Goal: Information Seeking & Learning: Learn about a topic

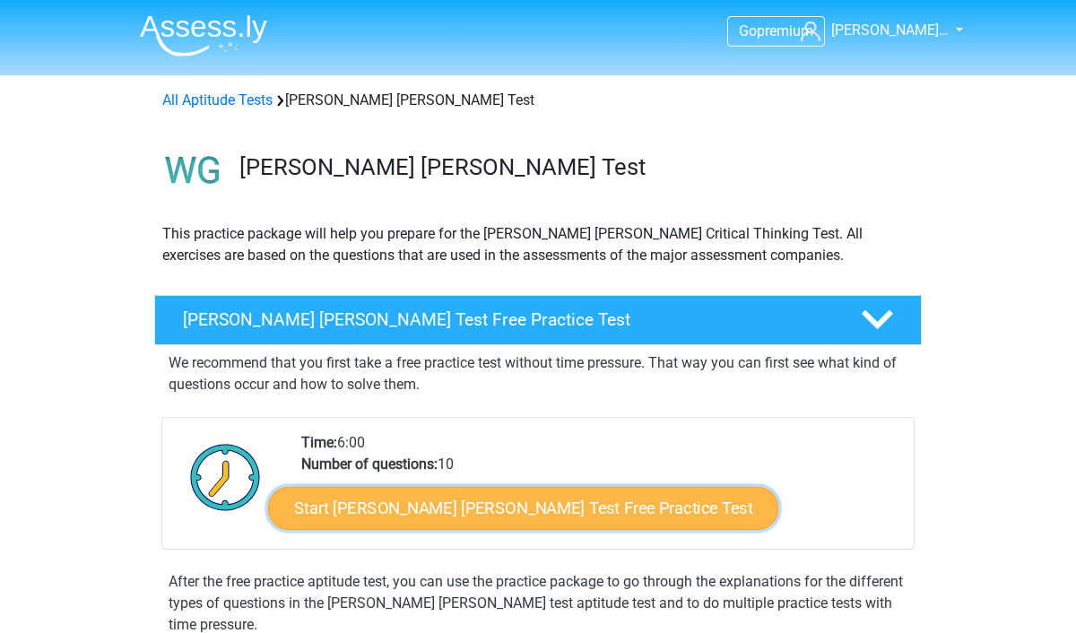
click at [437, 506] on link "Start Watson Glaser Test Free Practice Test" at bounding box center [523, 508] width 510 height 43
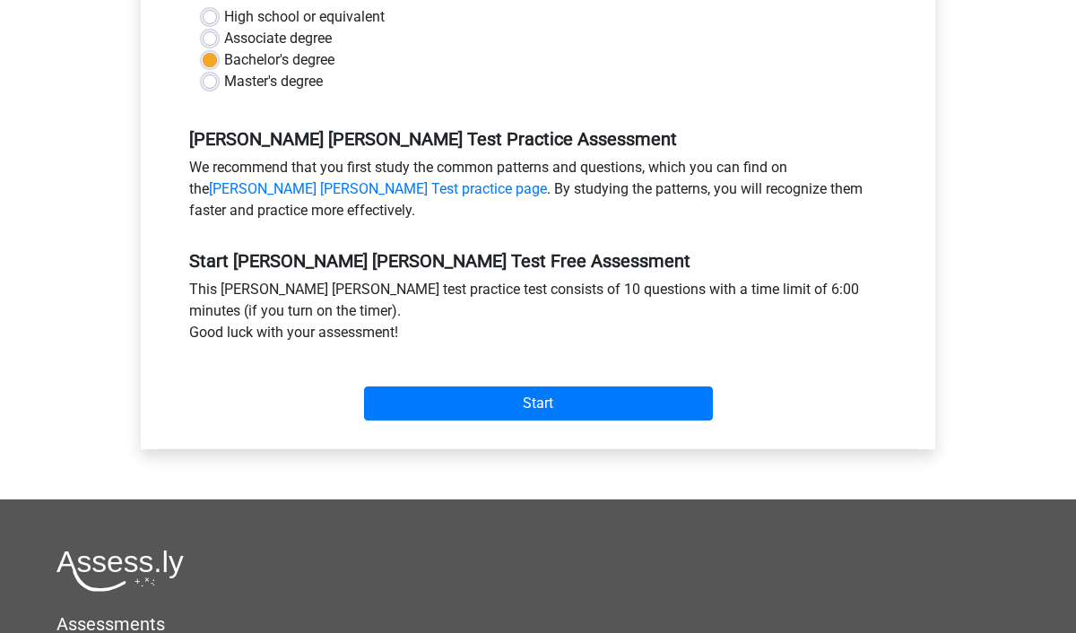
scroll to position [496, 0]
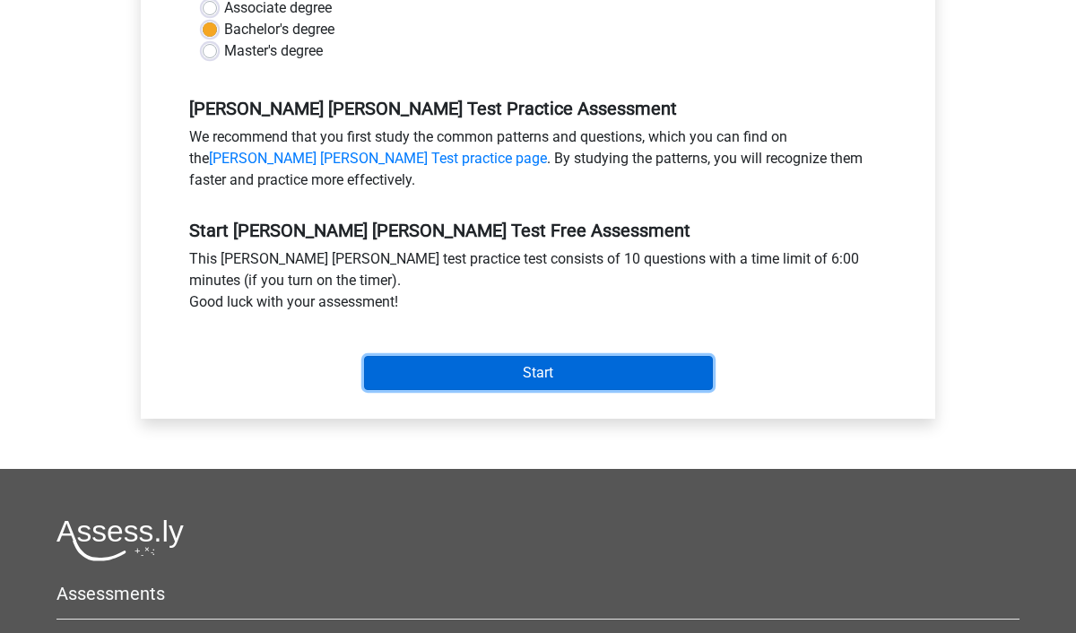
click at [510, 362] on input "Start" at bounding box center [538, 373] width 349 height 34
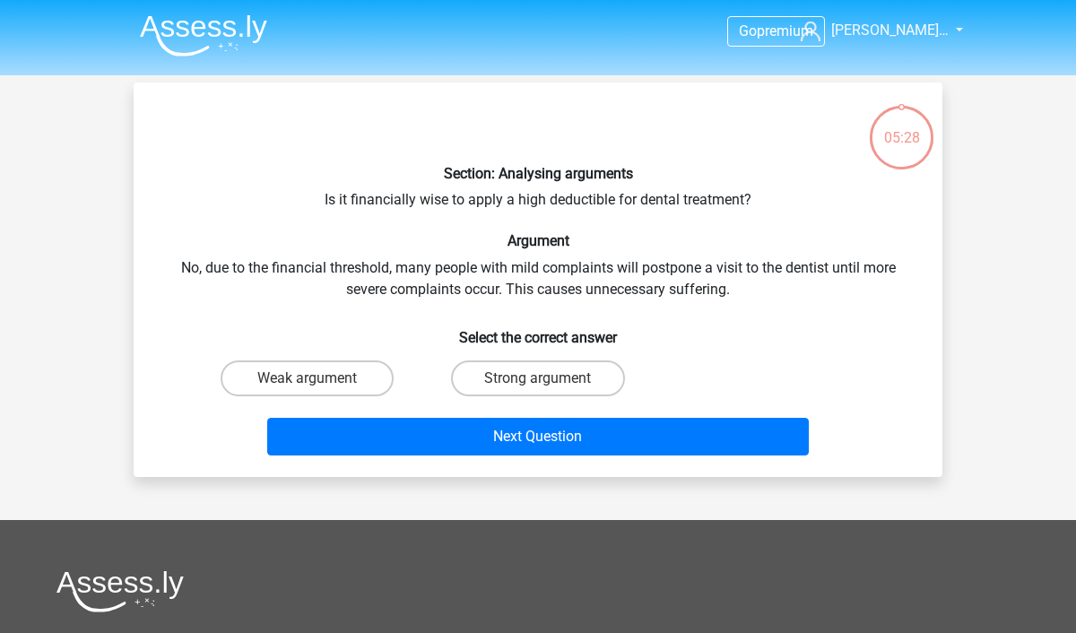
click at [310, 380] on input "Weak argument" at bounding box center [313, 384] width 12 height 12
radio input "true"
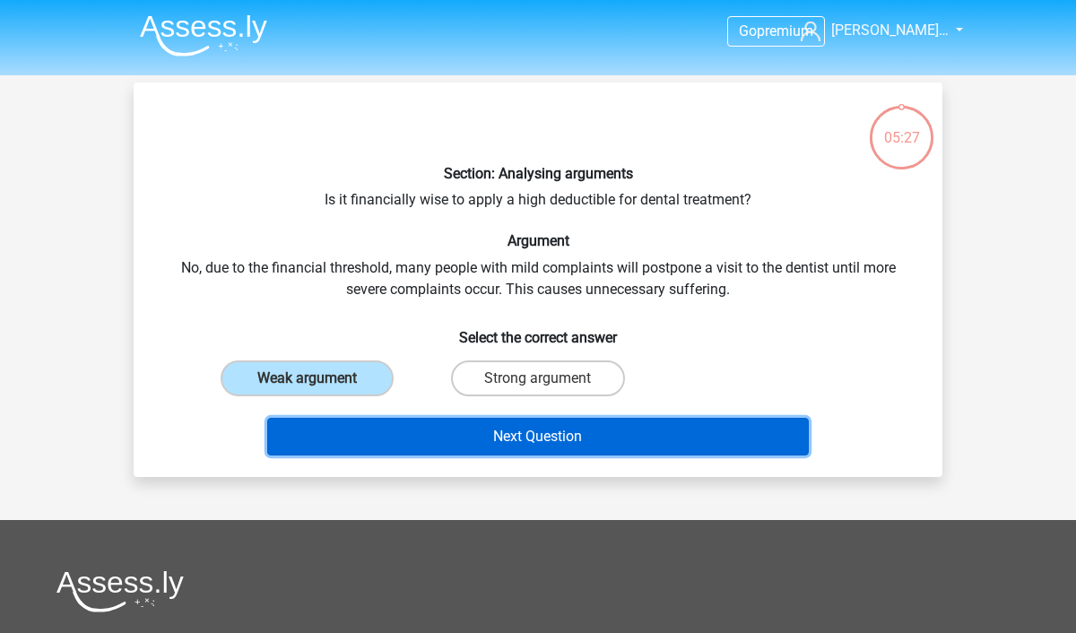
click at [446, 447] on button "Next Question" at bounding box center [538, 437] width 542 height 38
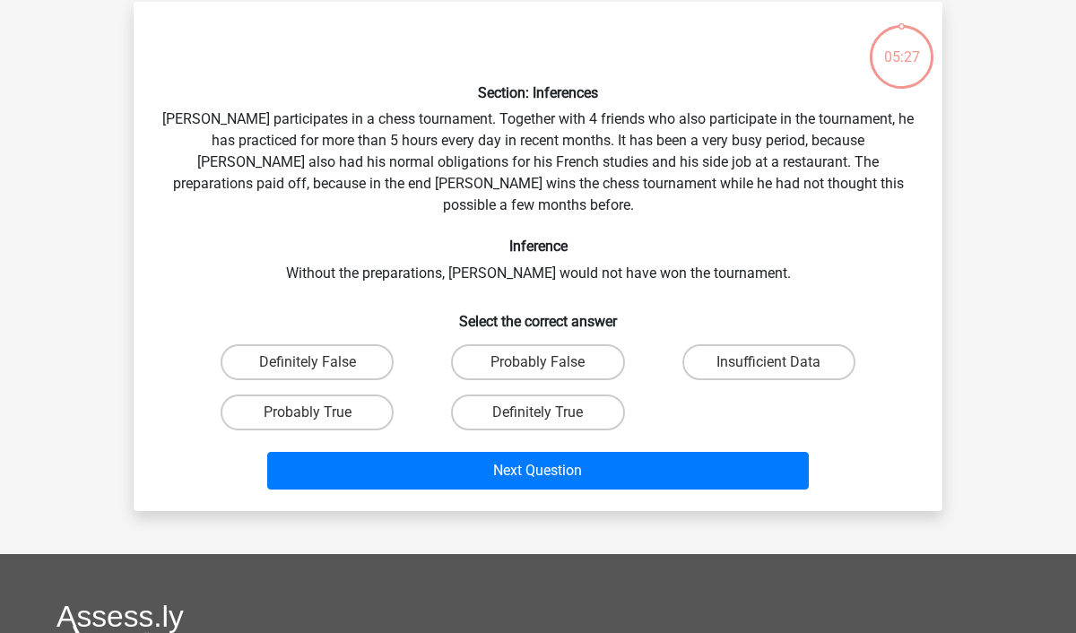
scroll to position [82, 0]
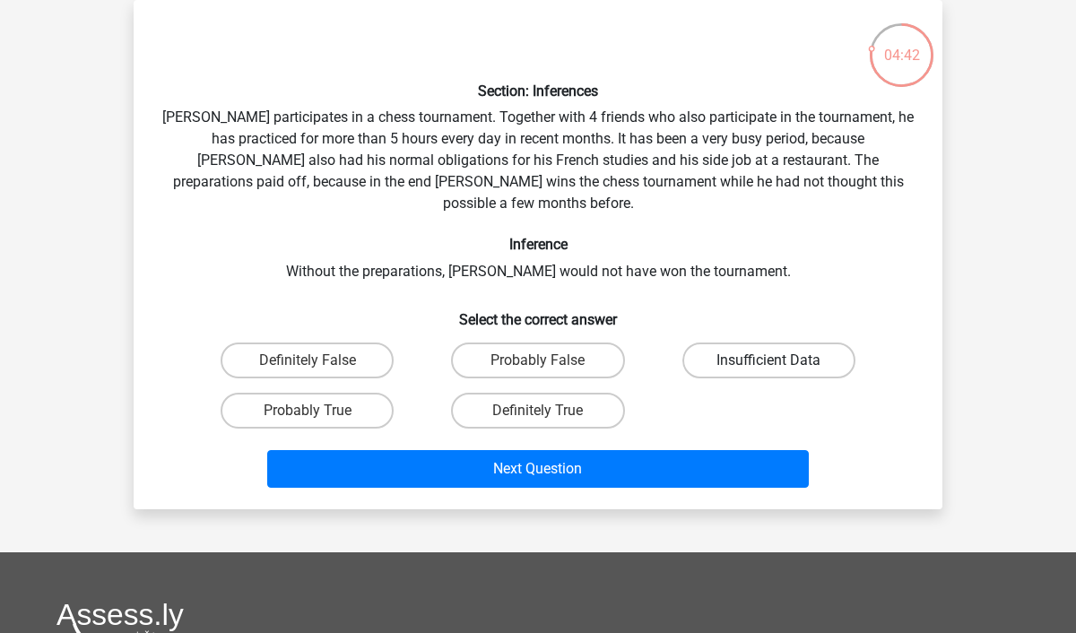
click at [710, 348] on label "Insufficient Data" at bounding box center [768, 360] width 173 height 36
click at [768, 360] on input "Insufficient Data" at bounding box center [774, 366] width 12 height 12
radio input "true"
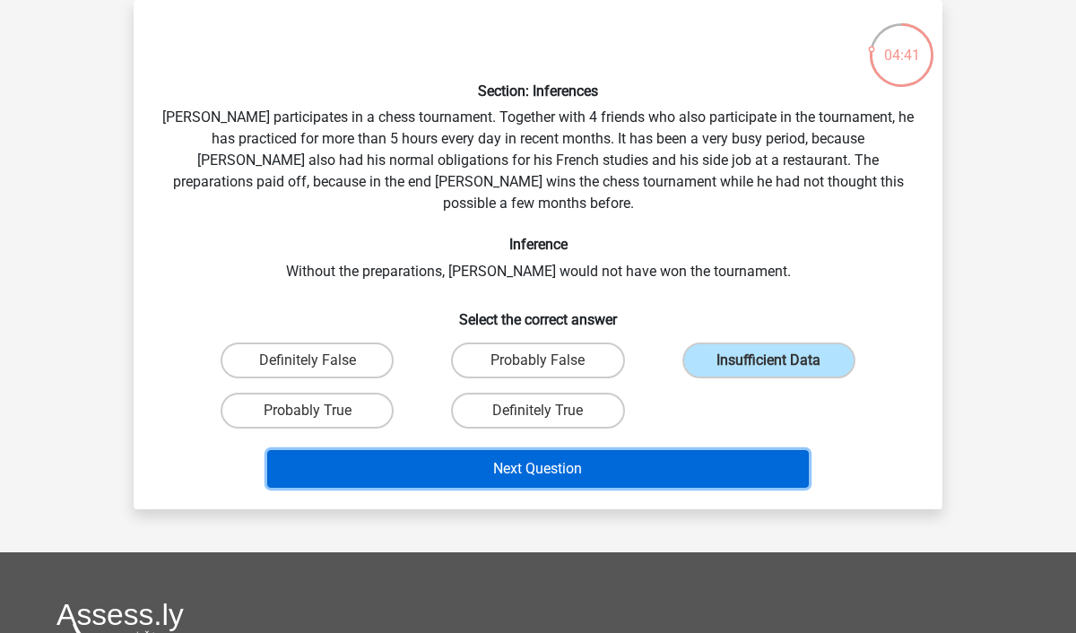
click at [695, 450] on button "Next Question" at bounding box center [538, 469] width 542 height 38
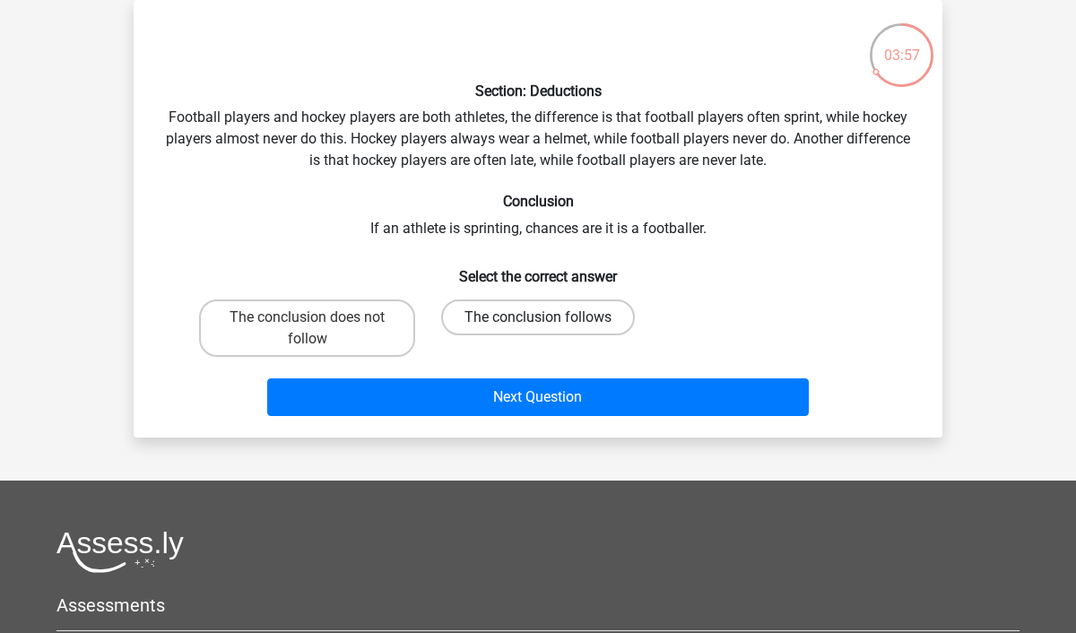
click at [499, 316] on label "The conclusion follows" at bounding box center [538, 317] width 194 height 36
click at [538, 317] on input "The conclusion follows" at bounding box center [544, 323] width 12 height 12
radio input "true"
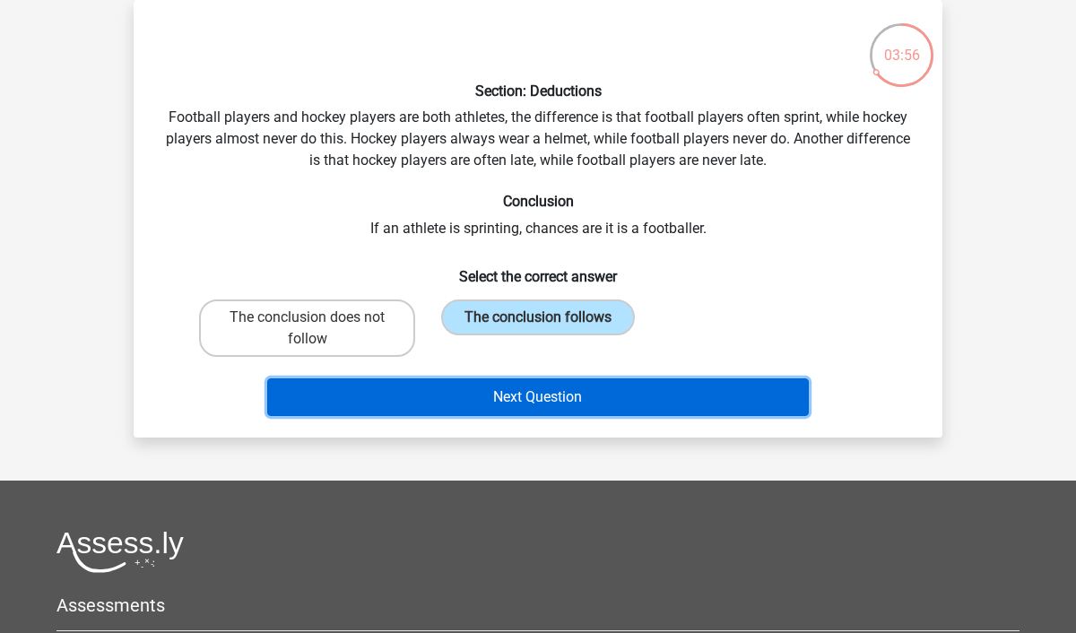
click at [530, 391] on button "Next Question" at bounding box center [538, 397] width 542 height 38
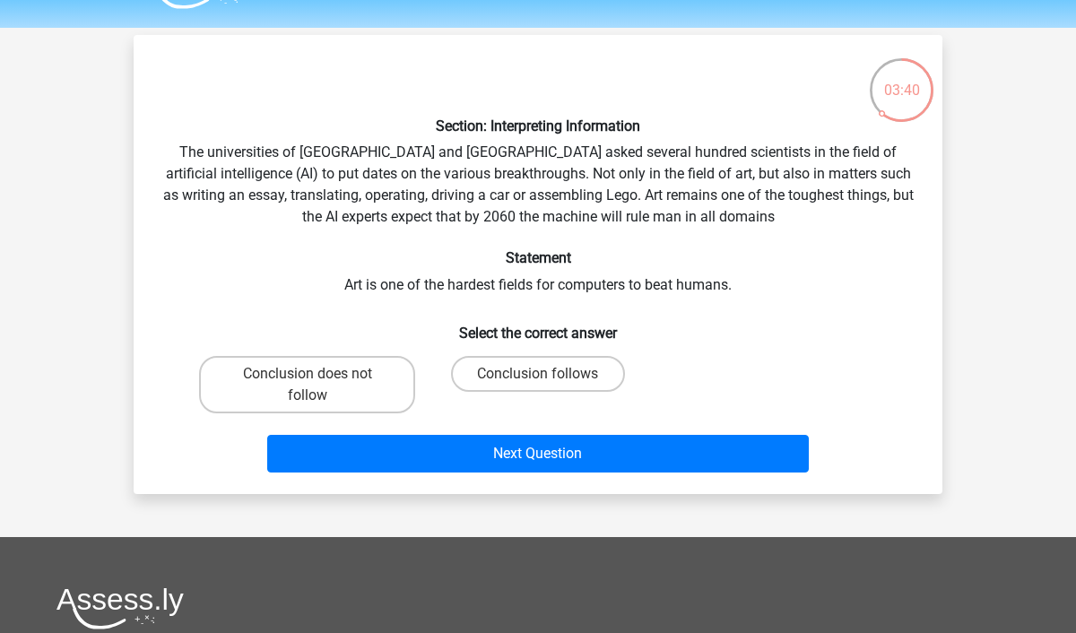
scroll to position [46, 0]
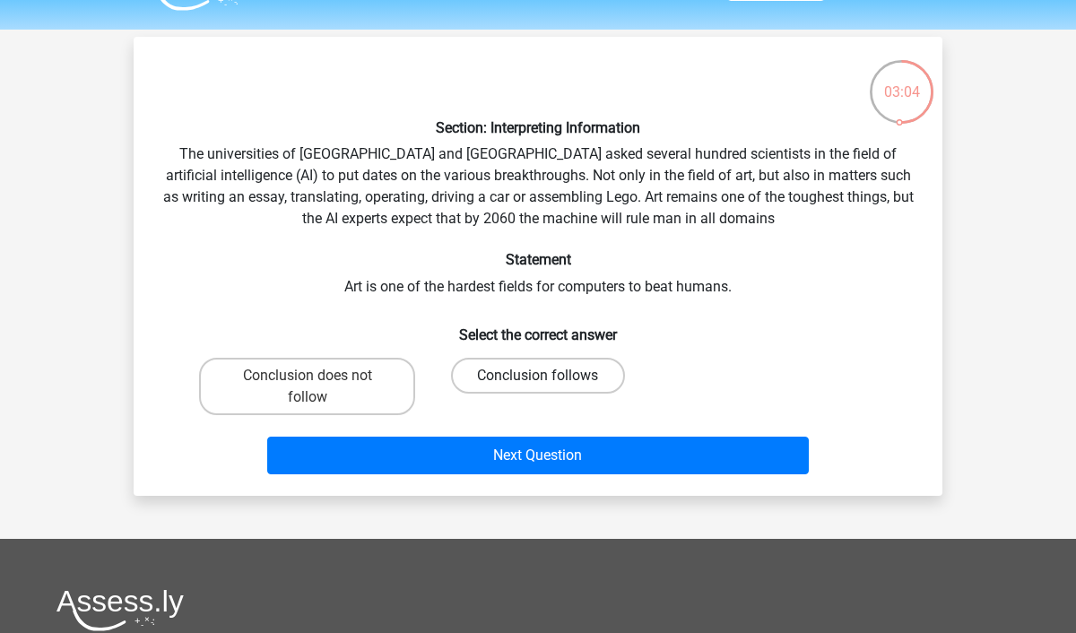
click at [502, 384] on label "Conclusion follows" at bounding box center [537, 376] width 173 height 36
click at [538, 384] on input "Conclusion follows" at bounding box center [544, 382] width 12 height 12
radio input "true"
click at [368, 410] on label "Conclusion does not follow" at bounding box center [307, 386] width 216 height 57
click at [319, 387] on input "Conclusion does not follow" at bounding box center [313, 382] width 12 height 12
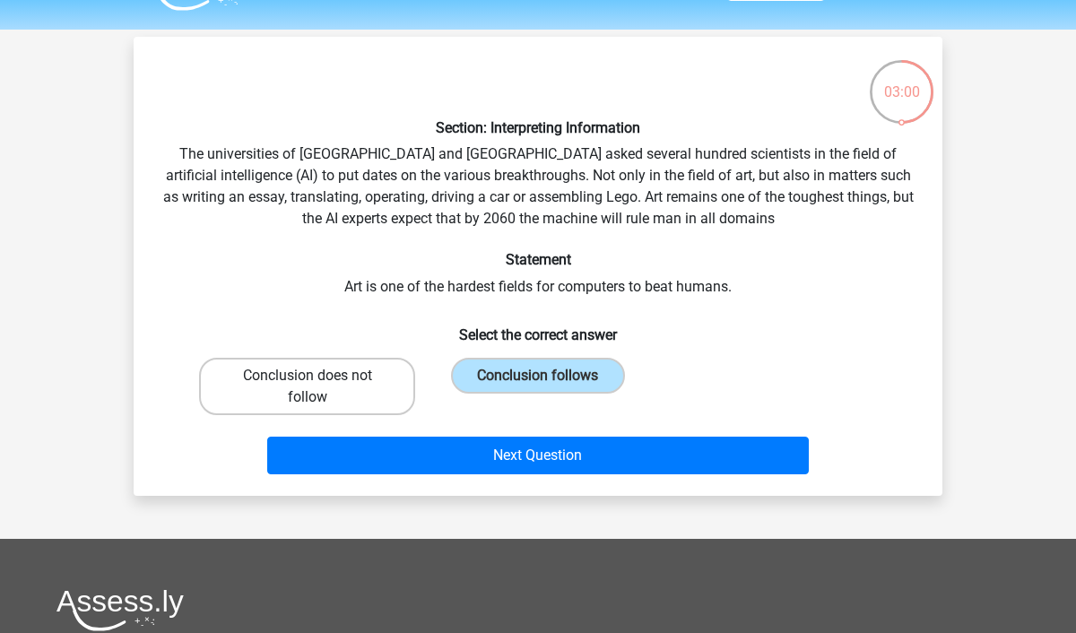
radio input "true"
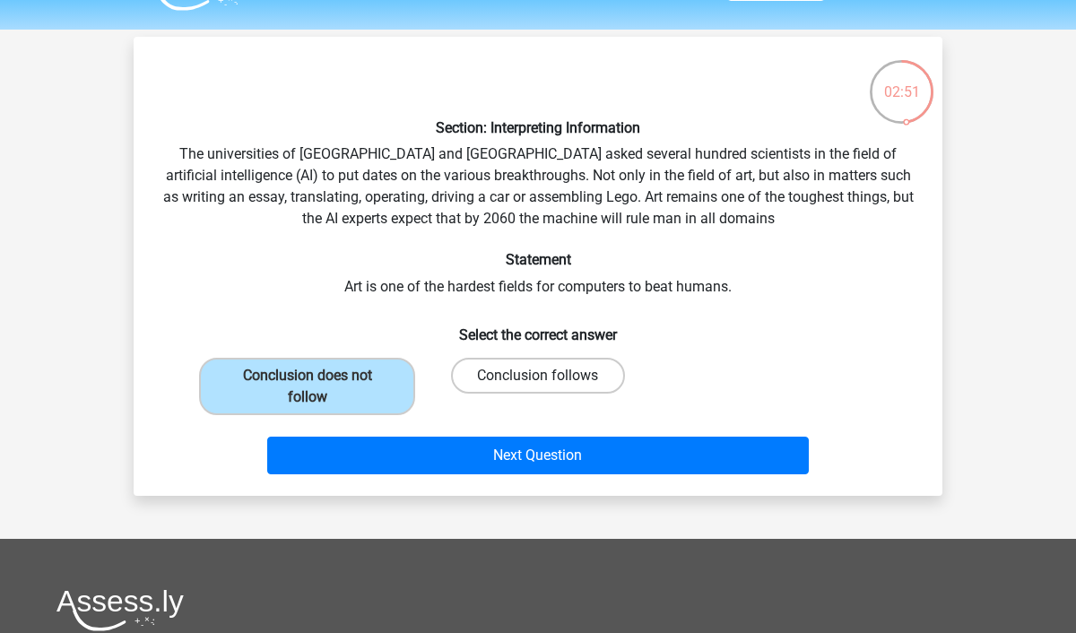
click at [509, 391] on label "Conclusion follows" at bounding box center [537, 376] width 173 height 36
click at [538, 387] on input "Conclusion follows" at bounding box center [544, 382] width 12 height 12
radio input "true"
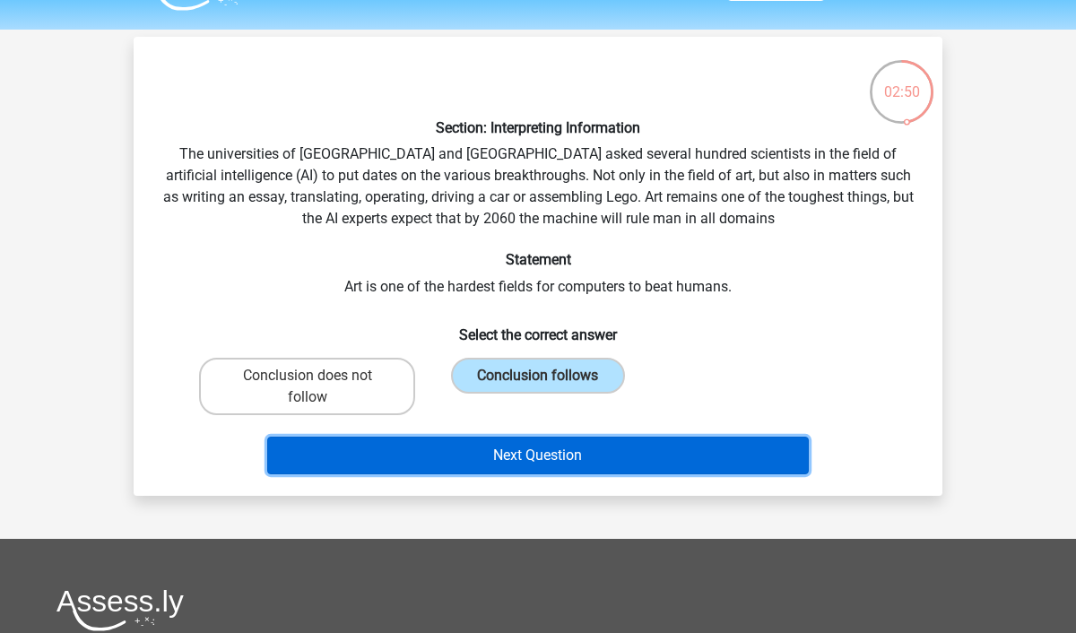
click at [477, 444] on button "Next Question" at bounding box center [538, 456] width 542 height 38
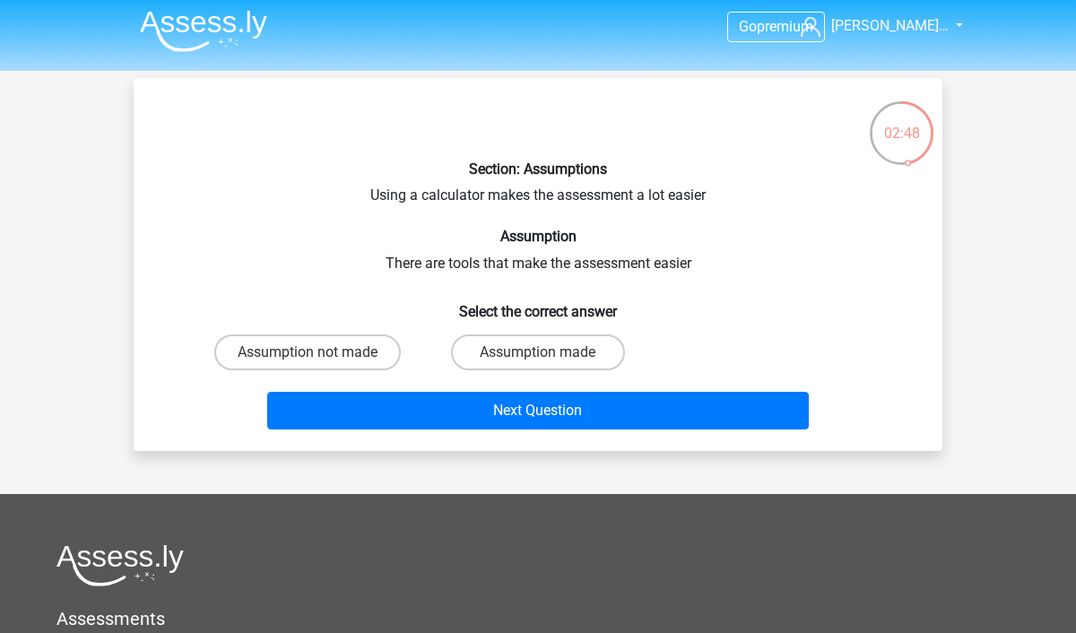
scroll to position [1, 0]
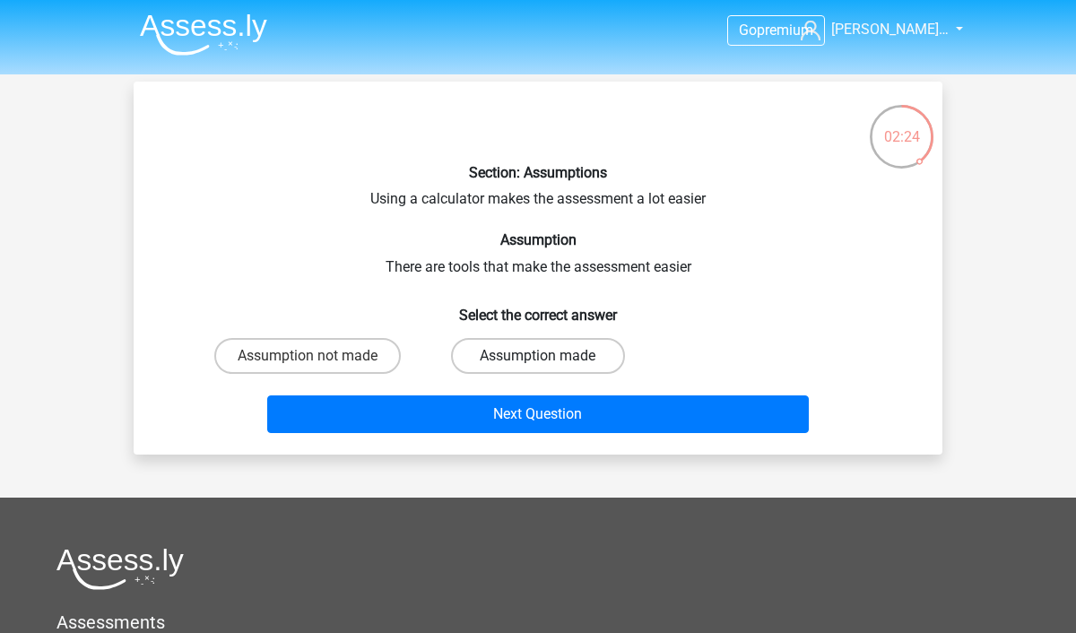
click at [520, 354] on label "Assumption made" at bounding box center [537, 356] width 173 height 36
click at [538, 356] on input "Assumption made" at bounding box center [544, 362] width 12 height 12
radio input "true"
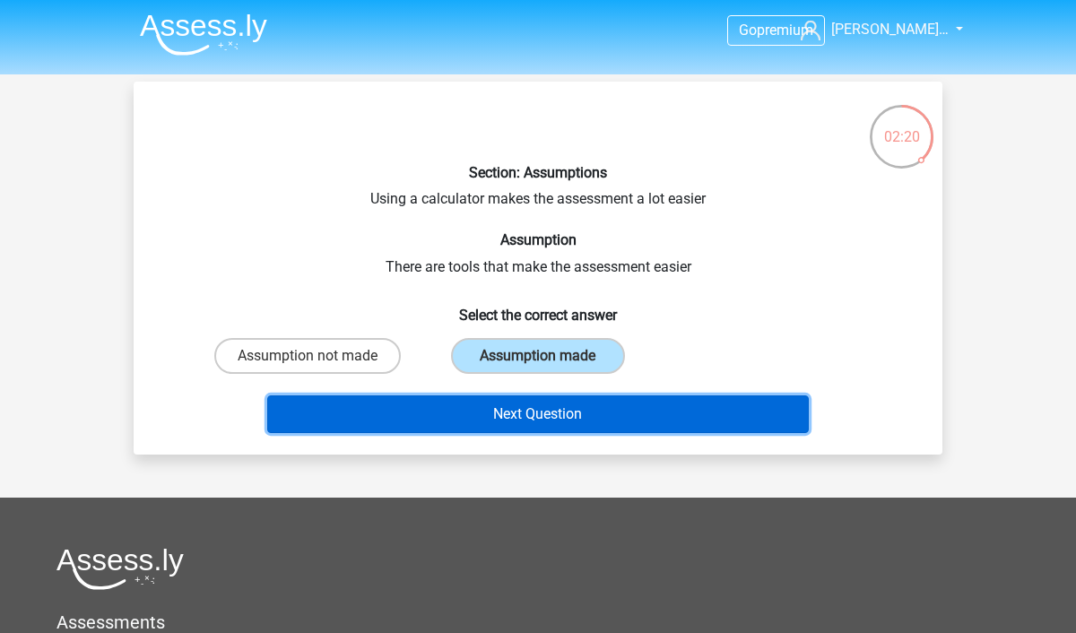
click at [530, 420] on button "Next Question" at bounding box center [538, 414] width 542 height 38
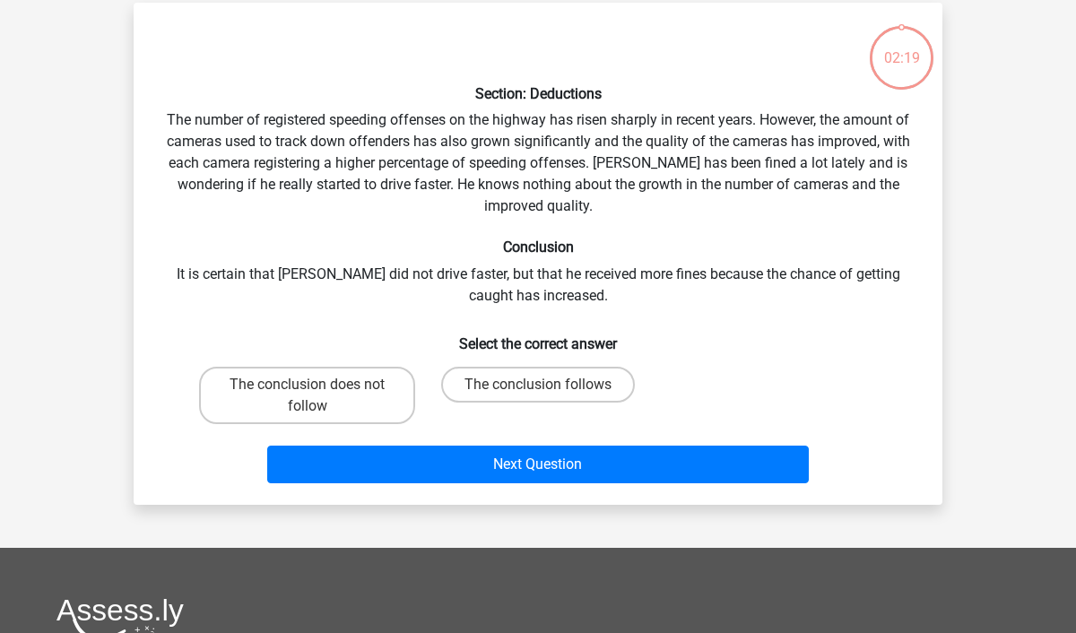
scroll to position [82, 0]
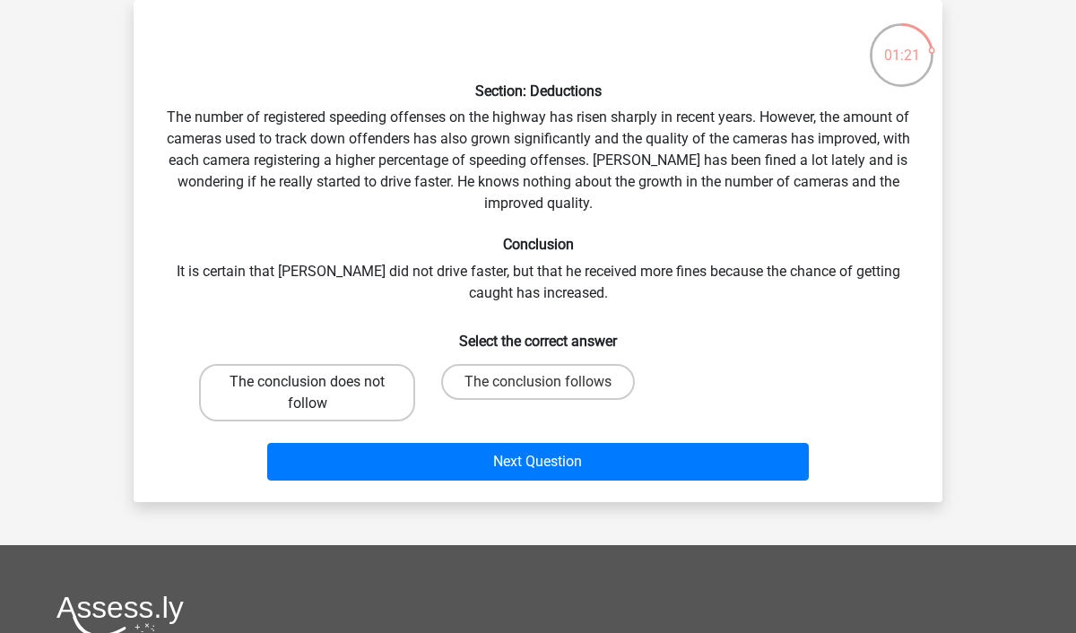
click at [360, 400] on label "The conclusion does not follow" at bounding box center [307, 392] width 216 height 57
click at [319, 394] on input "The conclusion does not follow" at bounding box center [313, 388] width 12 height 12
radio input "true"
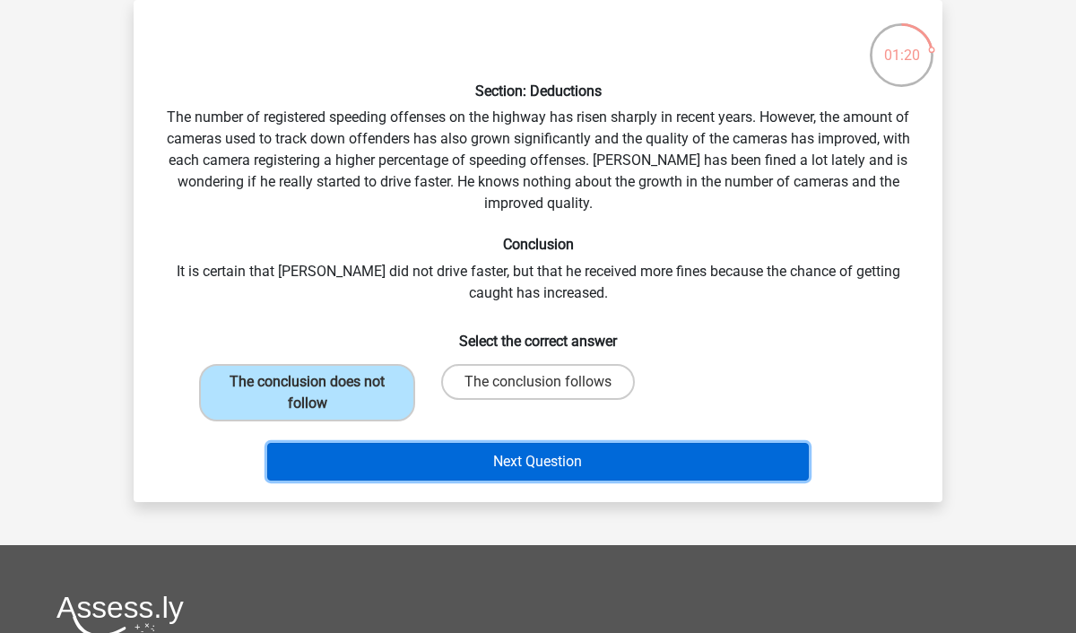
click at [457, 469] on button "Next Question" at bounding box center [538, 462] width 542 height 38
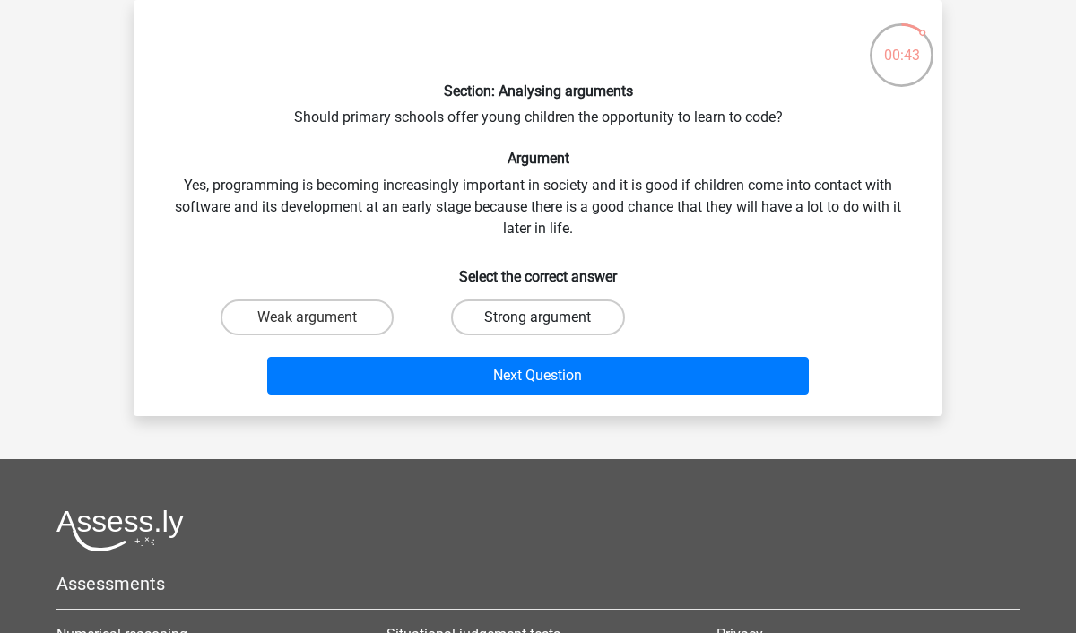
click at [578, 323] on label "Strong argument" at bounding box center [537, 317] width 173 height 36
click at [550, 323] on input "Strong argument" at bounding box center [544, 323] width 12 height 12
radio input "true"
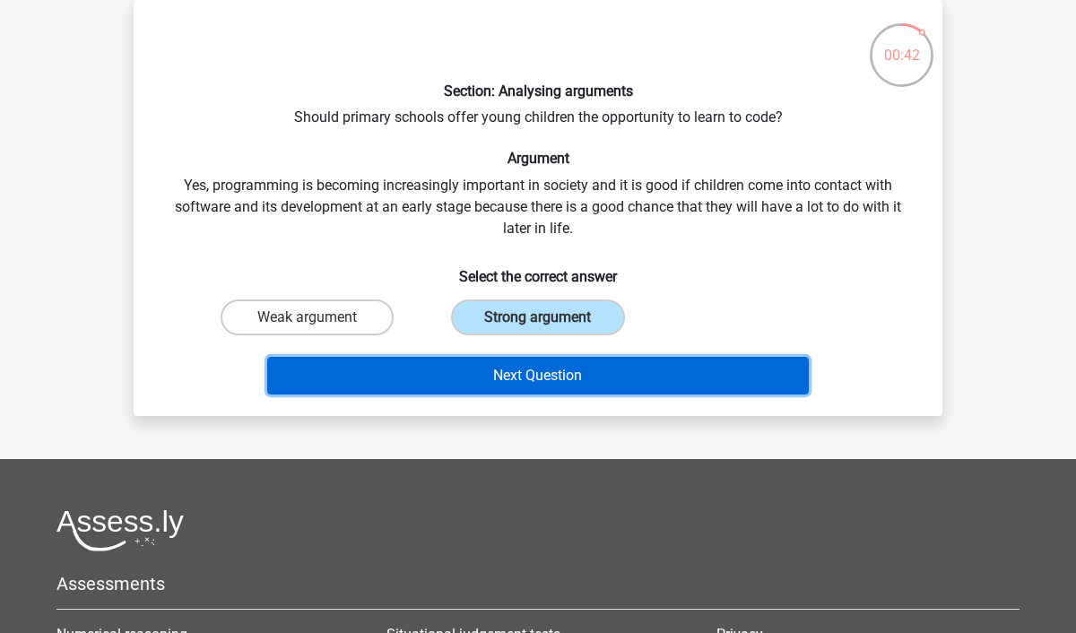
click at [594, 377] on button "Next Question" at bounding box center [538, 376] width 542 height 38
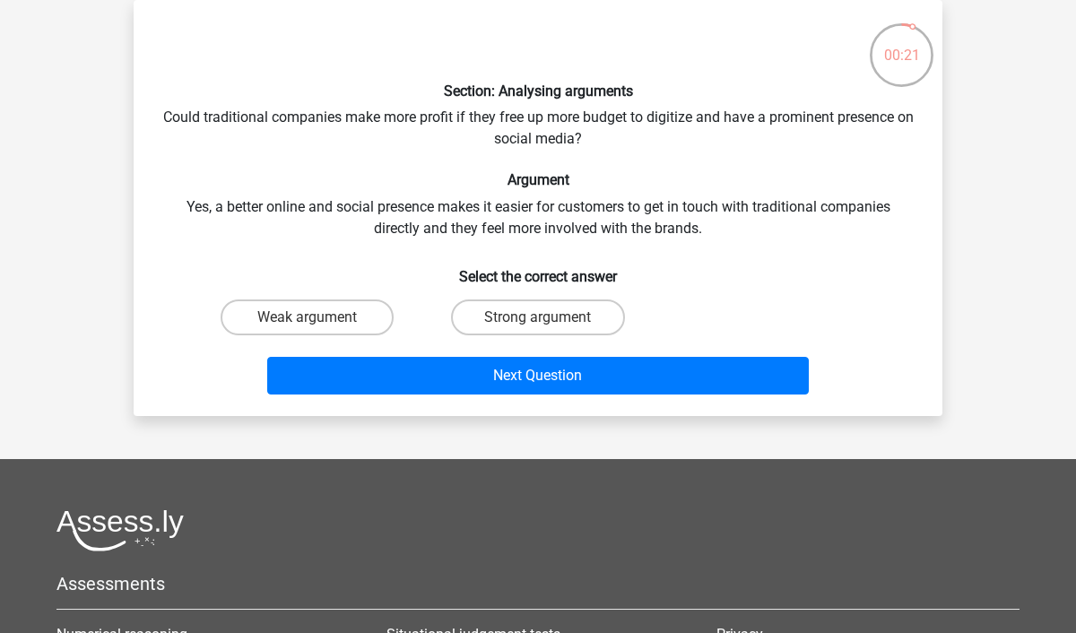
click at [549, 322] on input "Strong argument" at bounding box center [544, 323] width 12 height 12
radio input "true"
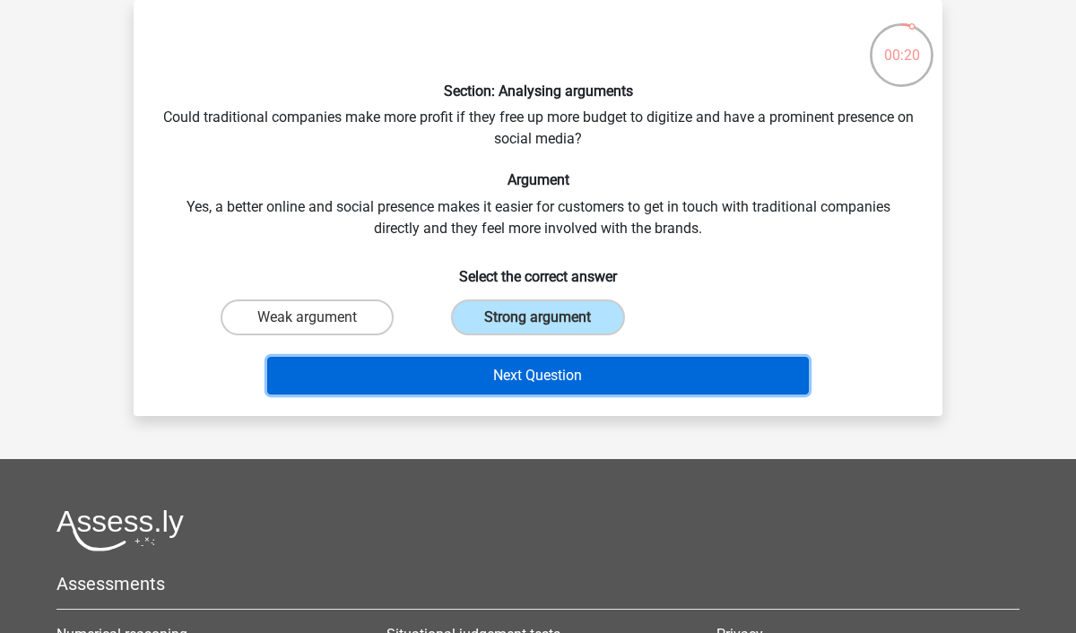
click at [549, 383] on button "Next Question" at bounding box center [538, 376] width 542 height 38
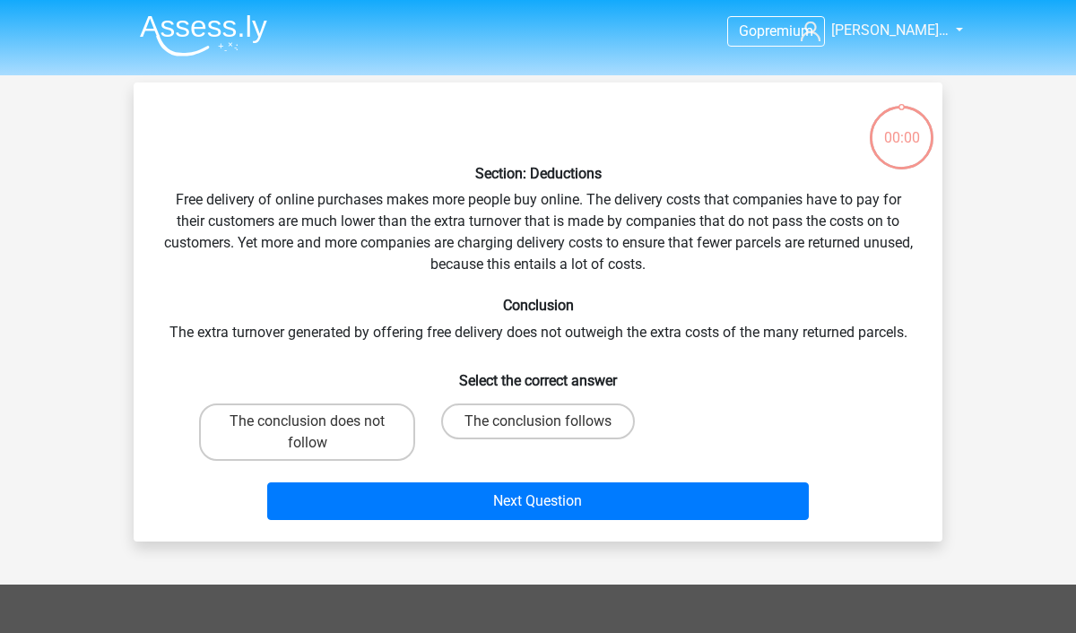
scroll to position [82, 0]
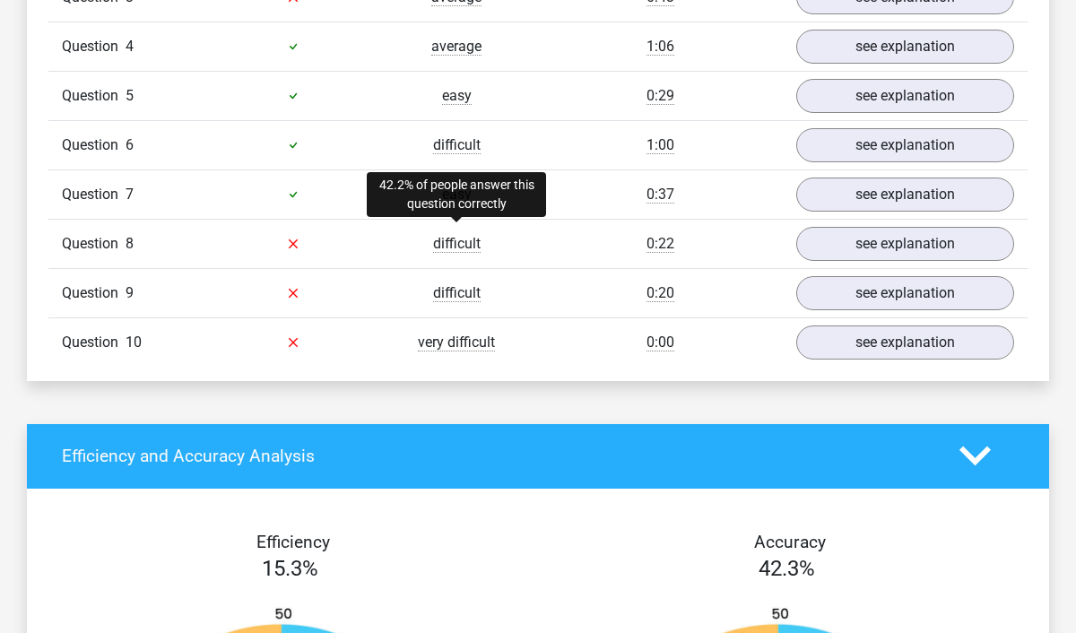
scroll to position [1558, 0]
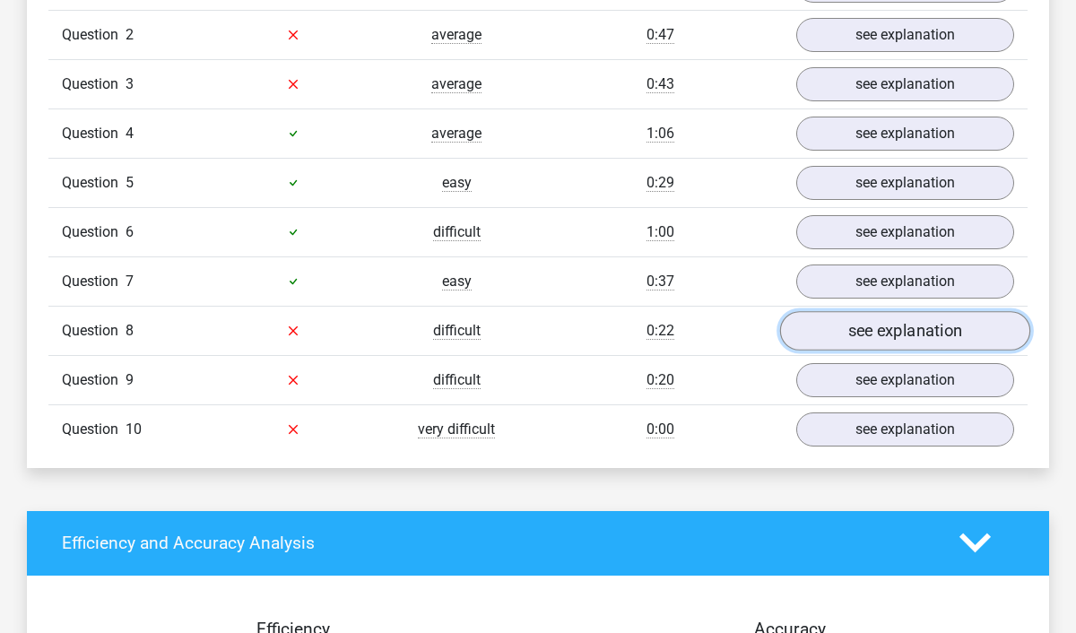
click at [834, 311] on link "see explanation" at bounding box center [905, 330] width 250 height 39
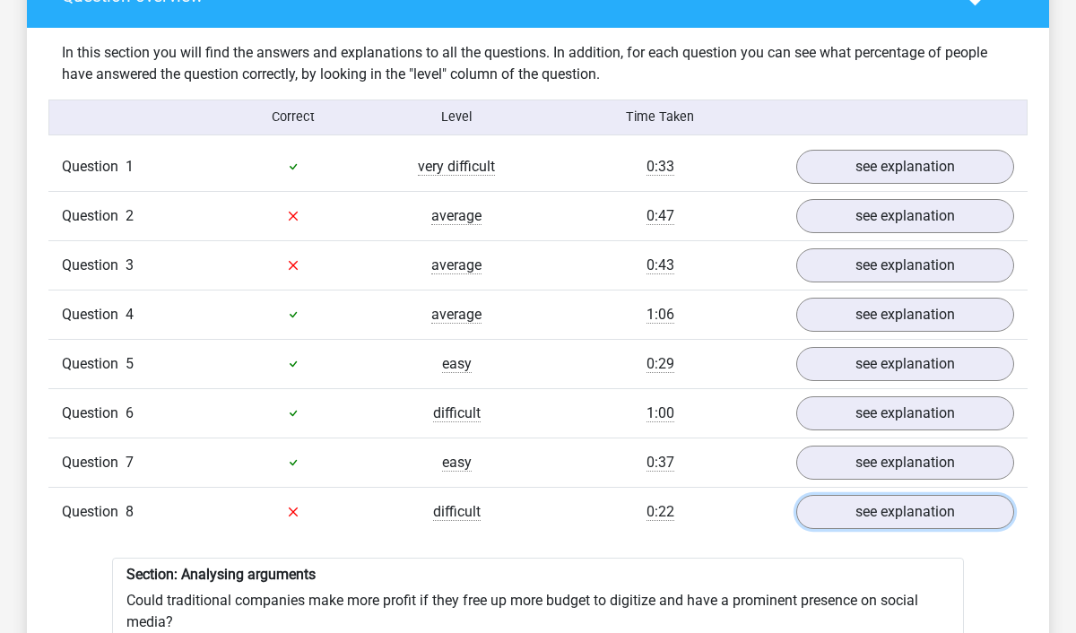
scroll to position [1286, 0]
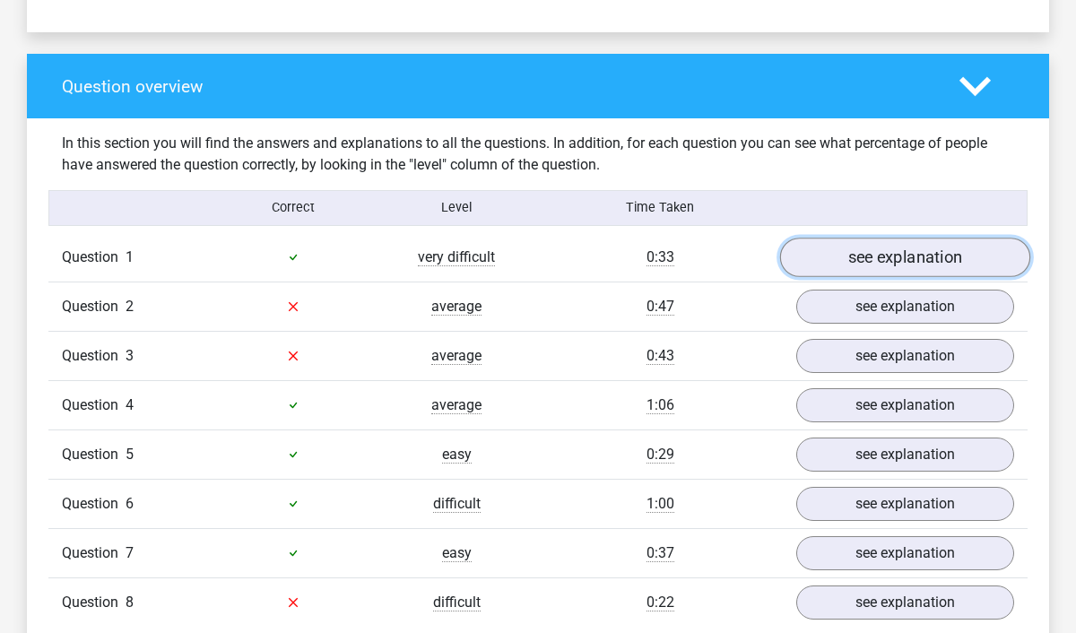
click at [827, 238] on link "see explanation" at bounding box center [905, 257] width 250 height 39
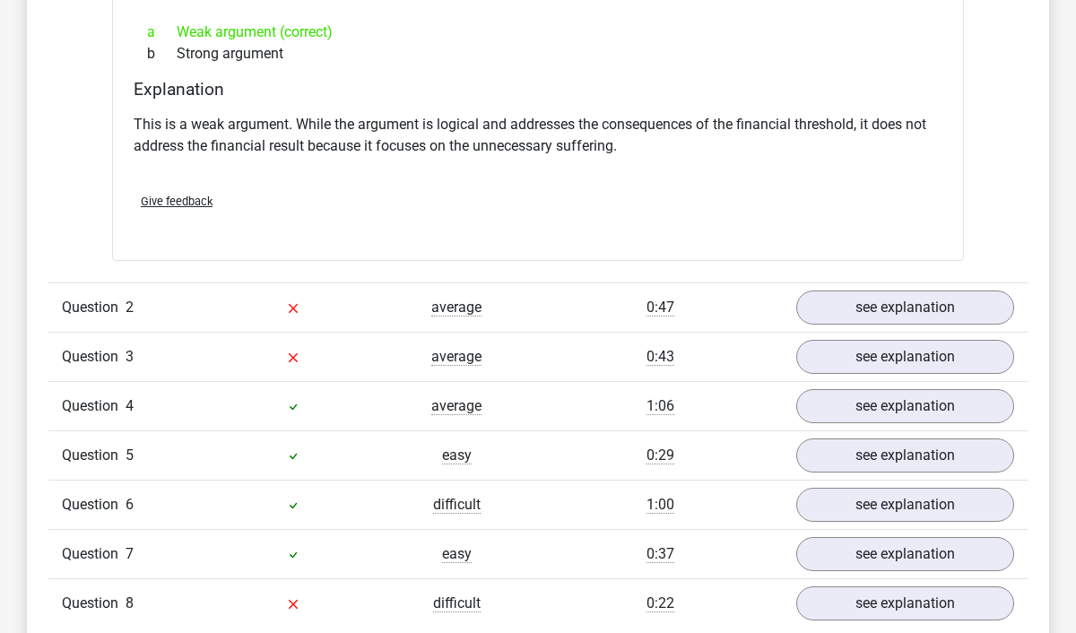
scroll to position [1768, 0]
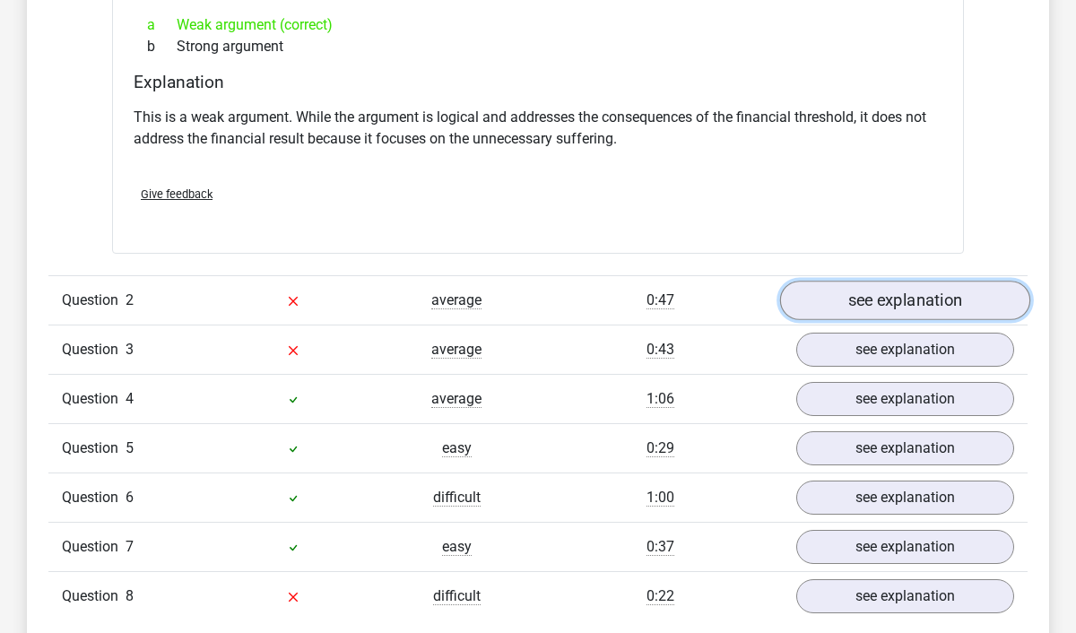
click at [816, 296] on link "see explanation" at bounding box center [905, 300] width 250 height 39
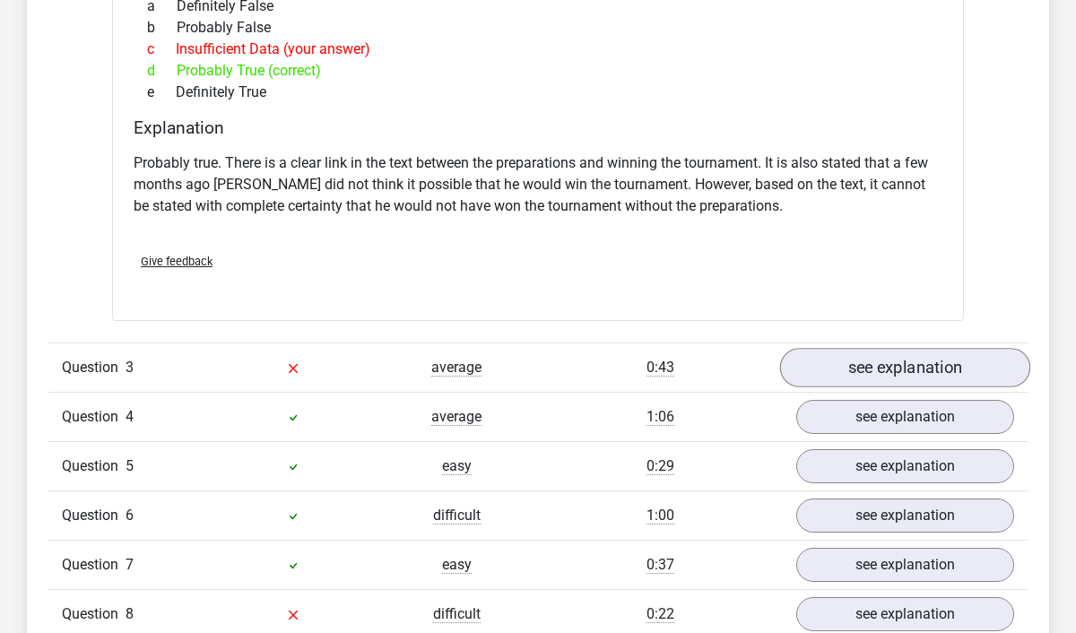
scroll to position [2344, 0]
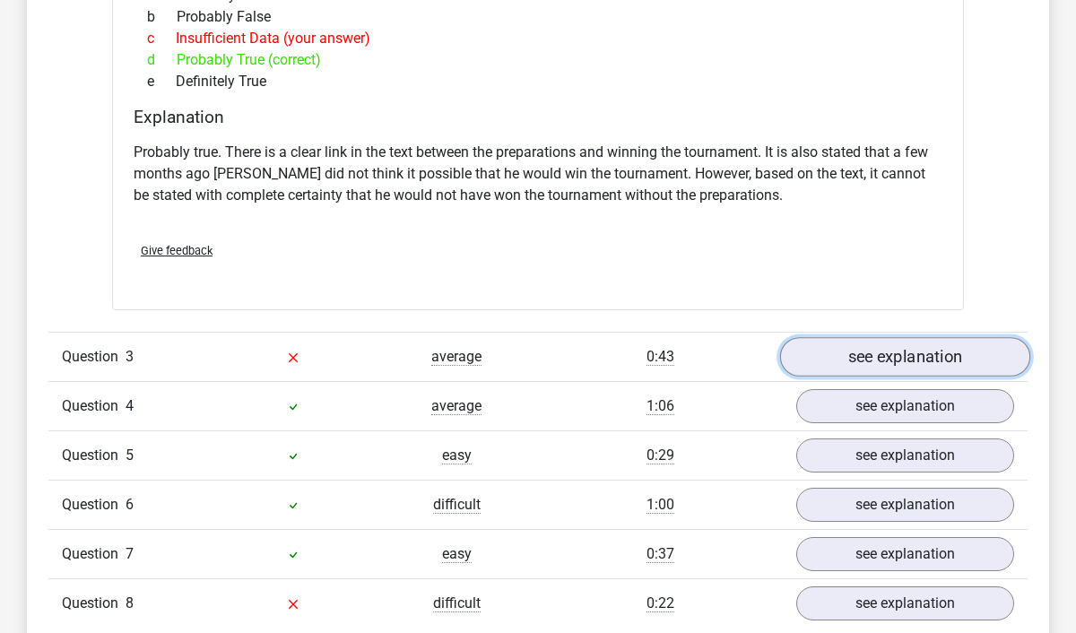
click at [841, 345] on link "see explanation" at bounding box center [905, 356] width 250 height 39
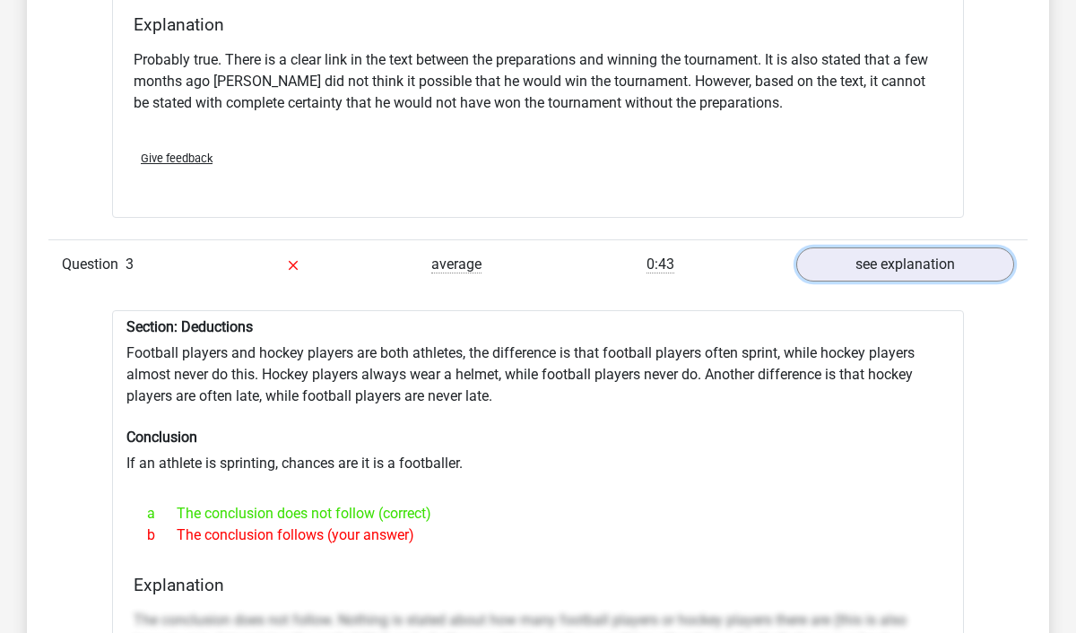
scroll to position [2439, 0]
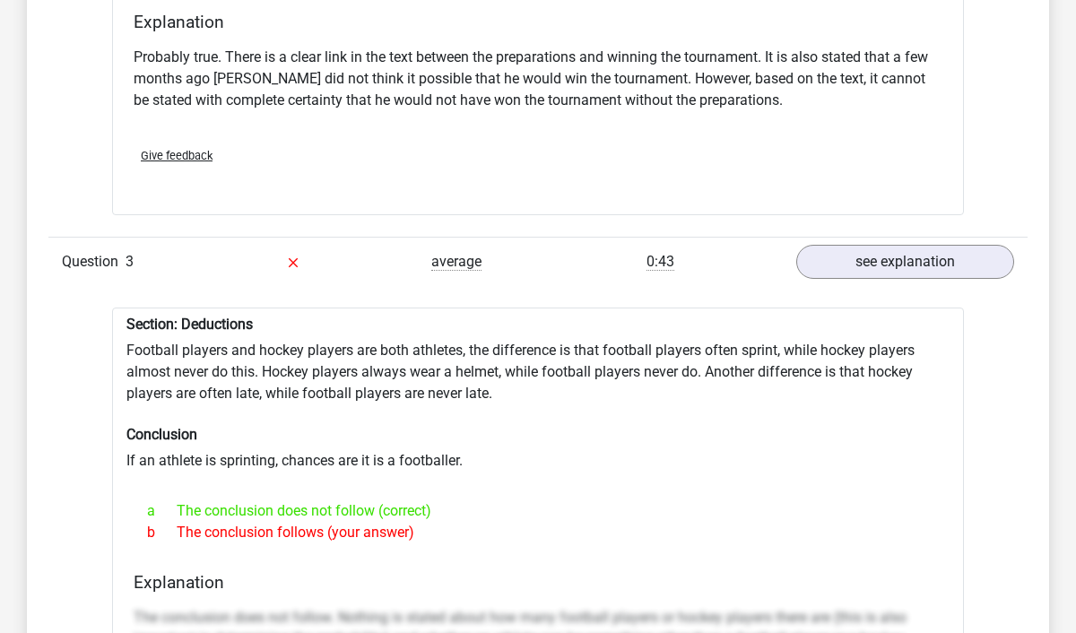
drag, startPoint x: 436, startPoint y: 514, endPoint x: 111, endPoint y: 408, distance: 341.3
drag, startPoint x: 446, startPoint y: 503, endPoint x: 117, endPoint y: 312, distance: 380.4
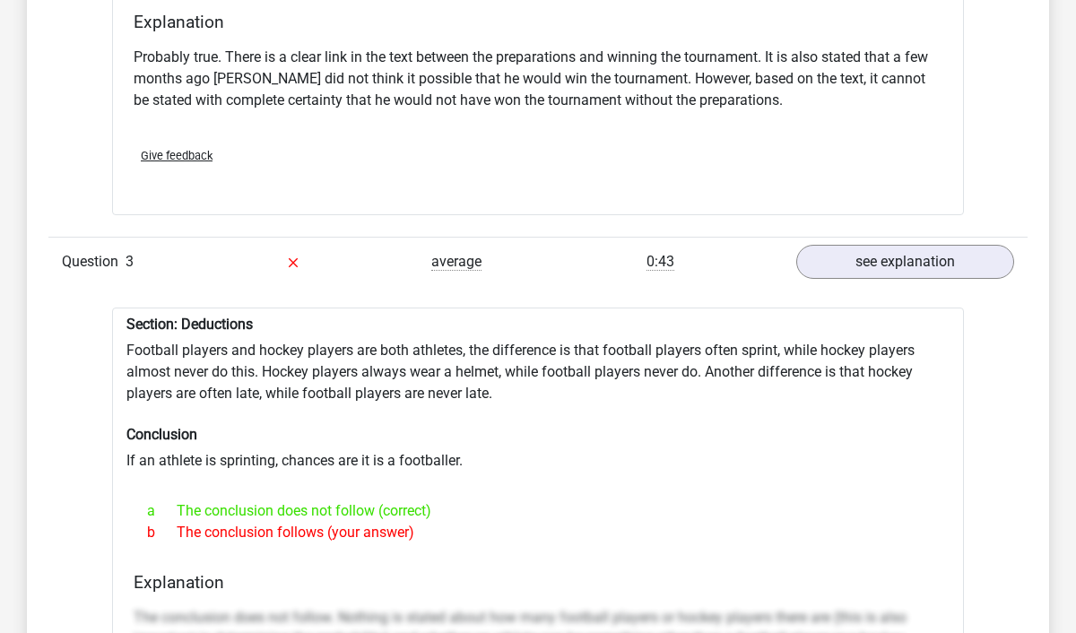
copy div "Section: Deductions Football players and hockey players are both athletes, the …"
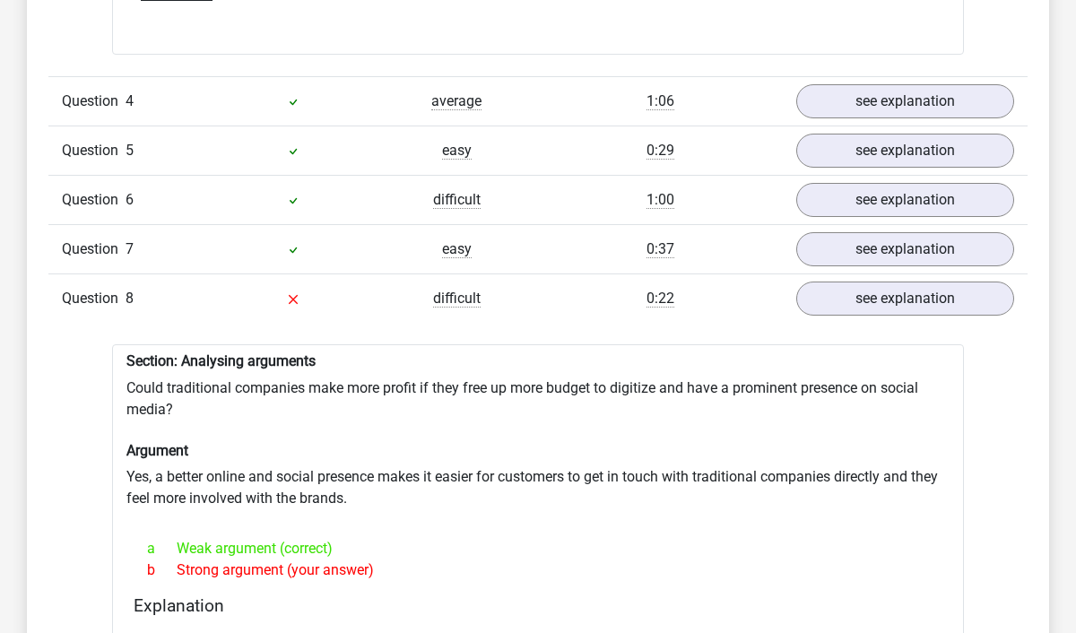
scroll to position [3600, 0]
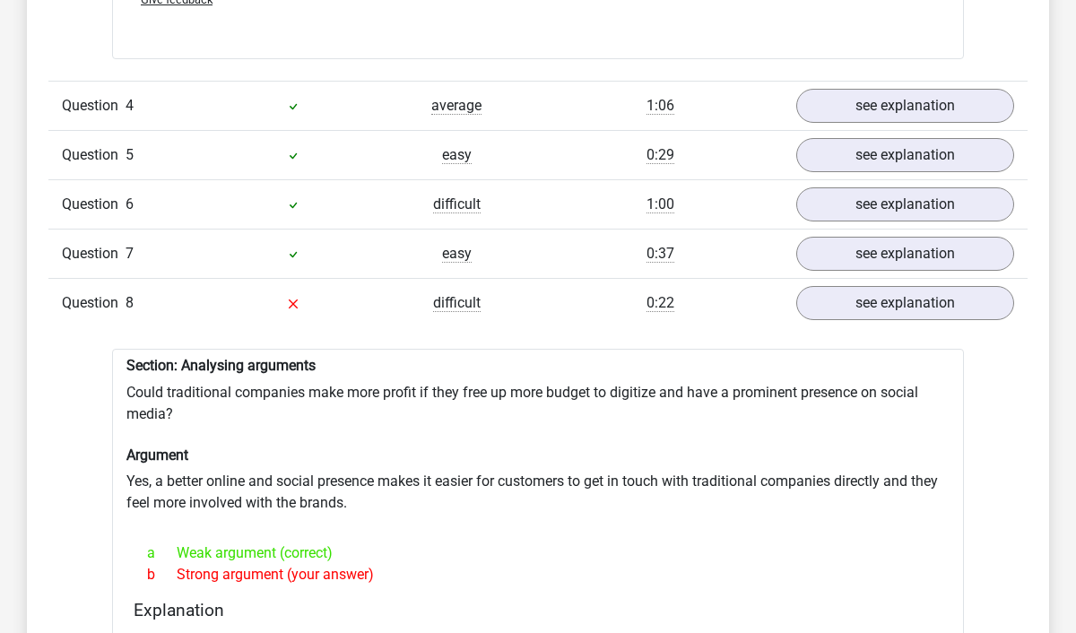
click at [378, 103] on div "average" at bounding box center [456, 106] width 163 height 22
click at [817, 99] on link "see explanation" at bounding box center [905, 106] width 250 height 39
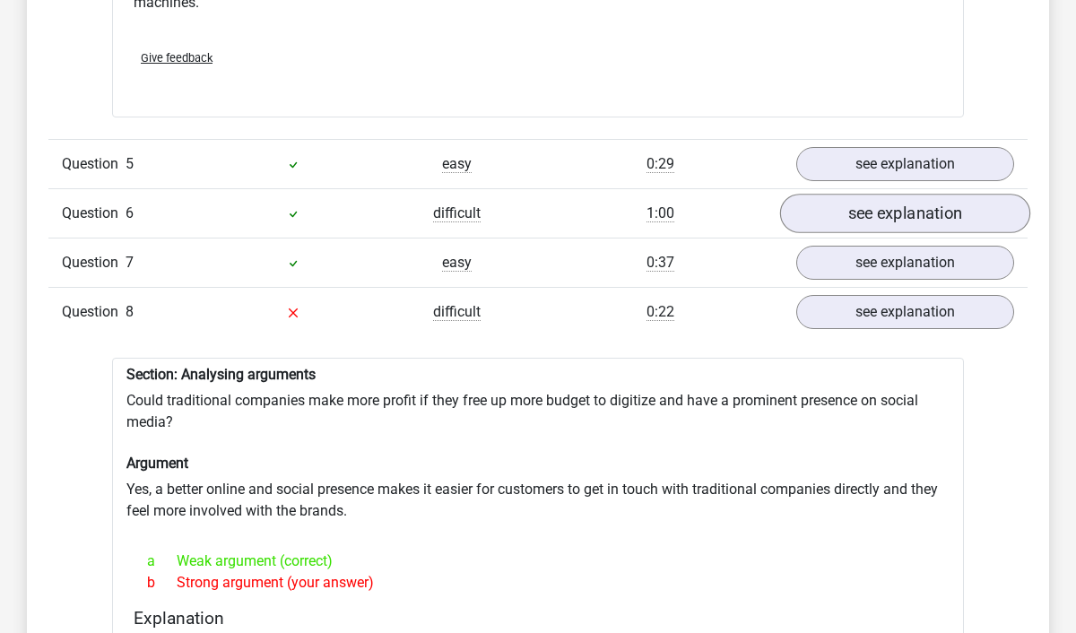
scroll to position [4082, 0]
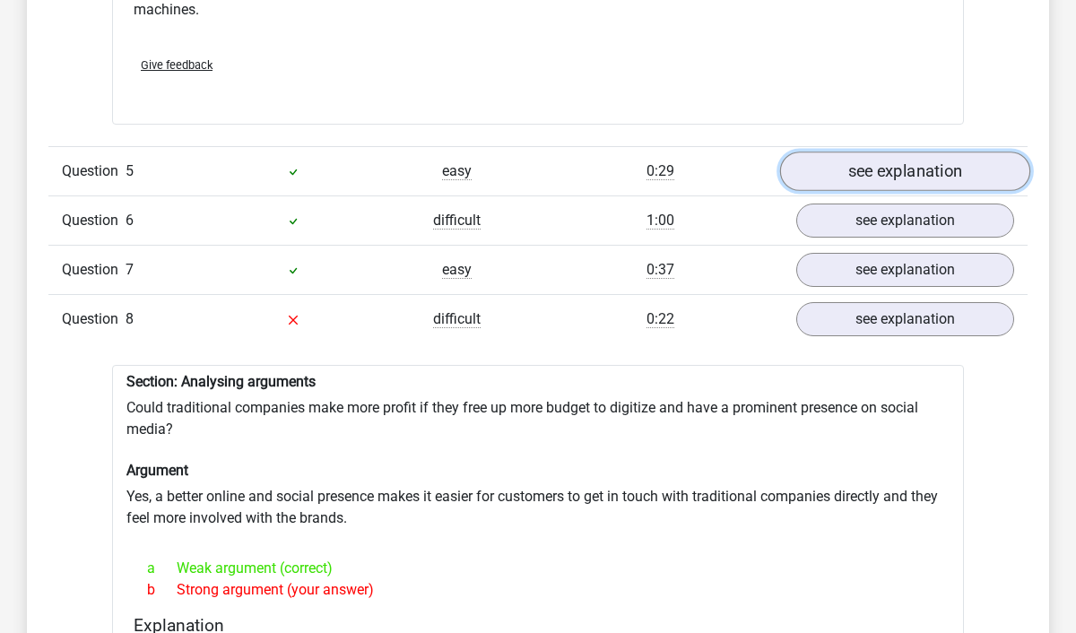
click at [826, 168] on link "see explanation" at bounding box center [905, 171] width 250 height 39
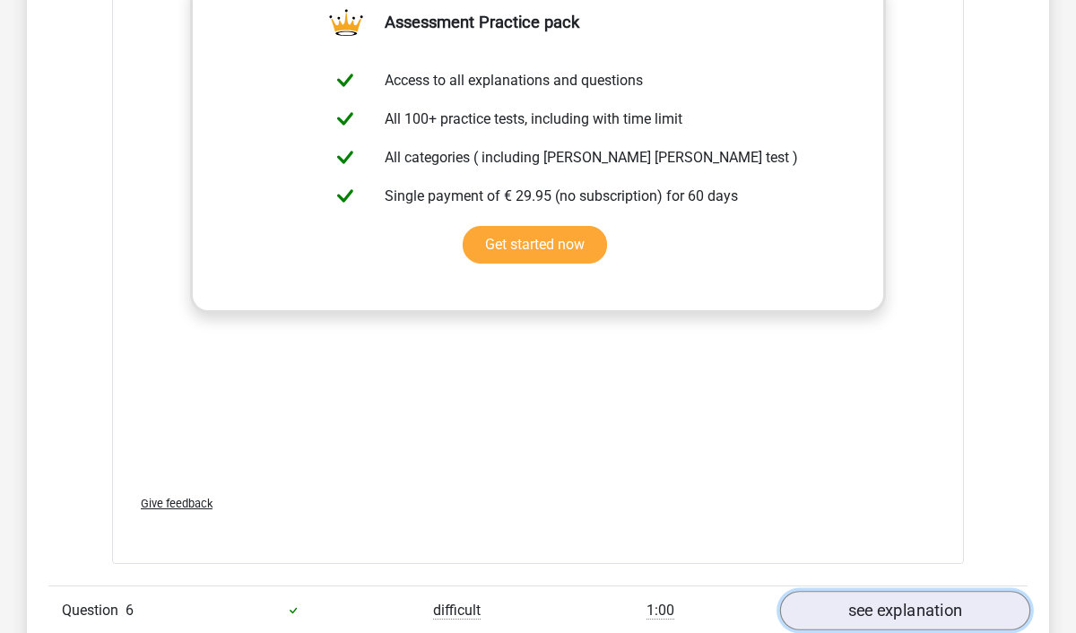
click at [823, 608] on link "see explanation" at bounding box center [905, 610] width 250 height 39
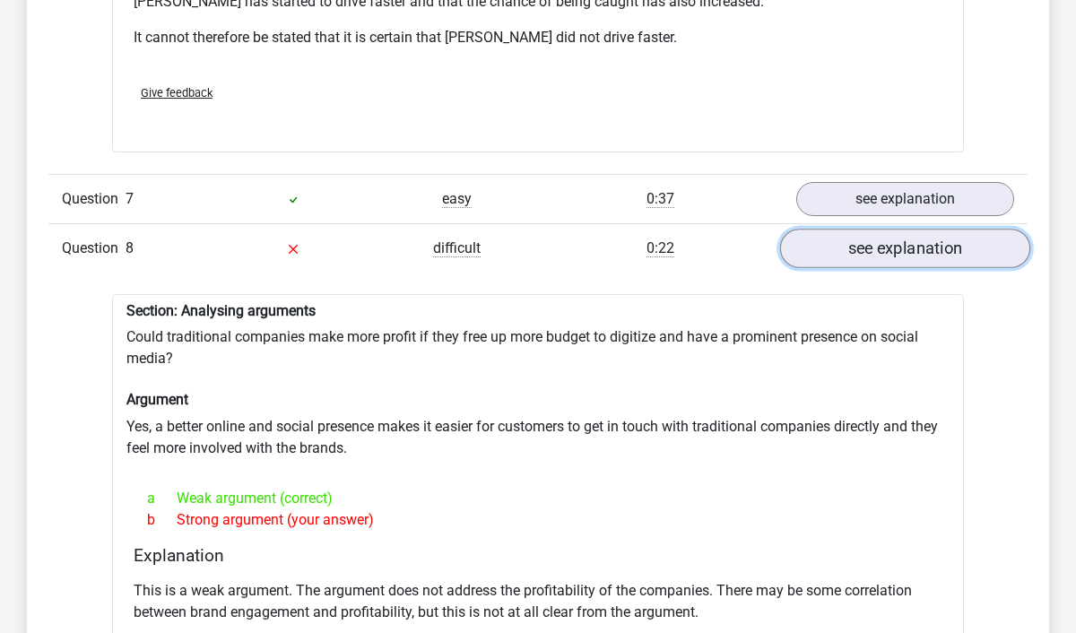
scroll to position [5635, 0]
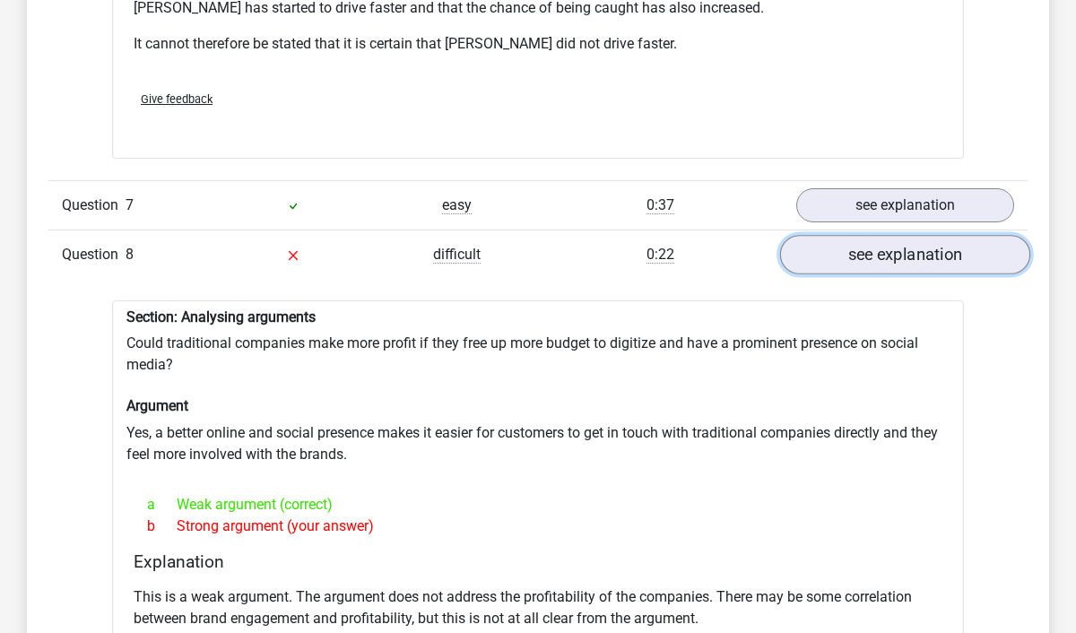
click at [868, 235] on link "see explanation" at bounding box center [905, 254] width 250 height 39
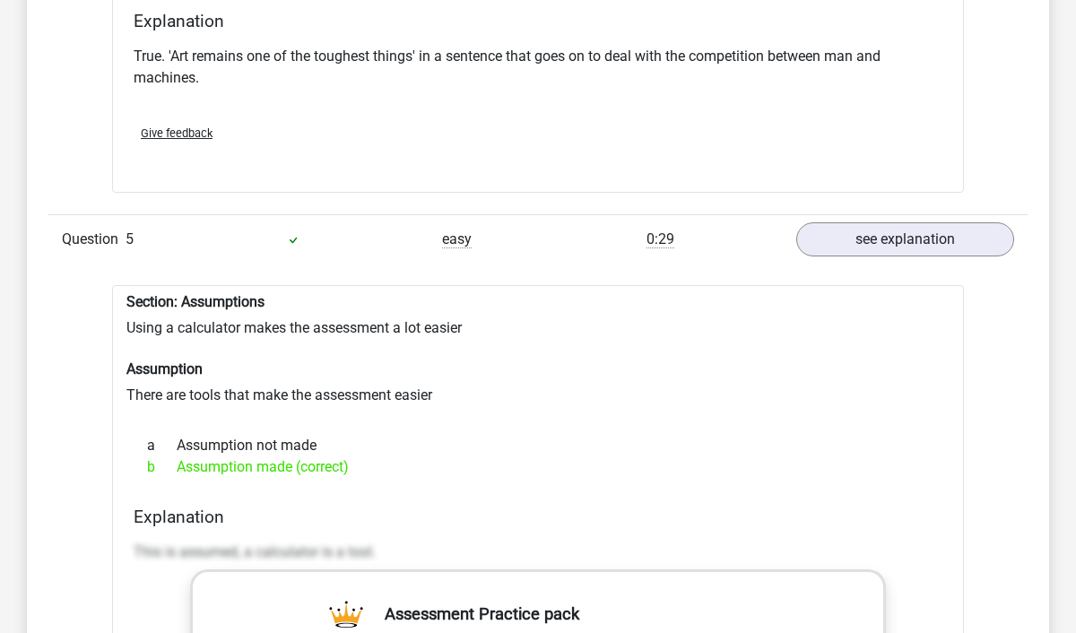
scroll to position [3973, 0]
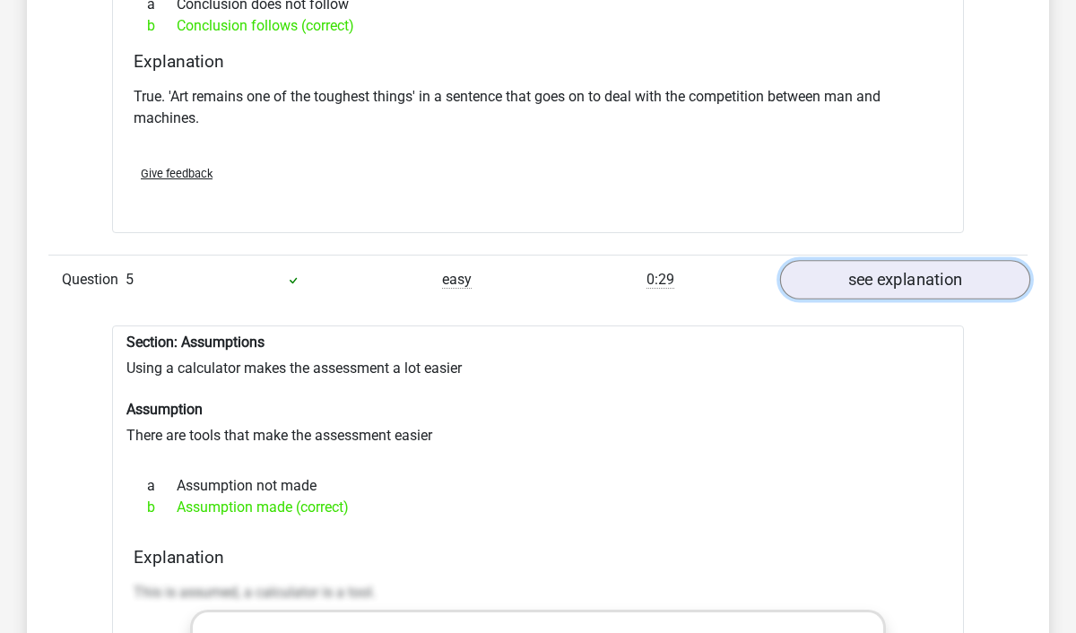
click at [844, 279] on link "see explanation" at bounding box center [905, 279] width 250 height 39
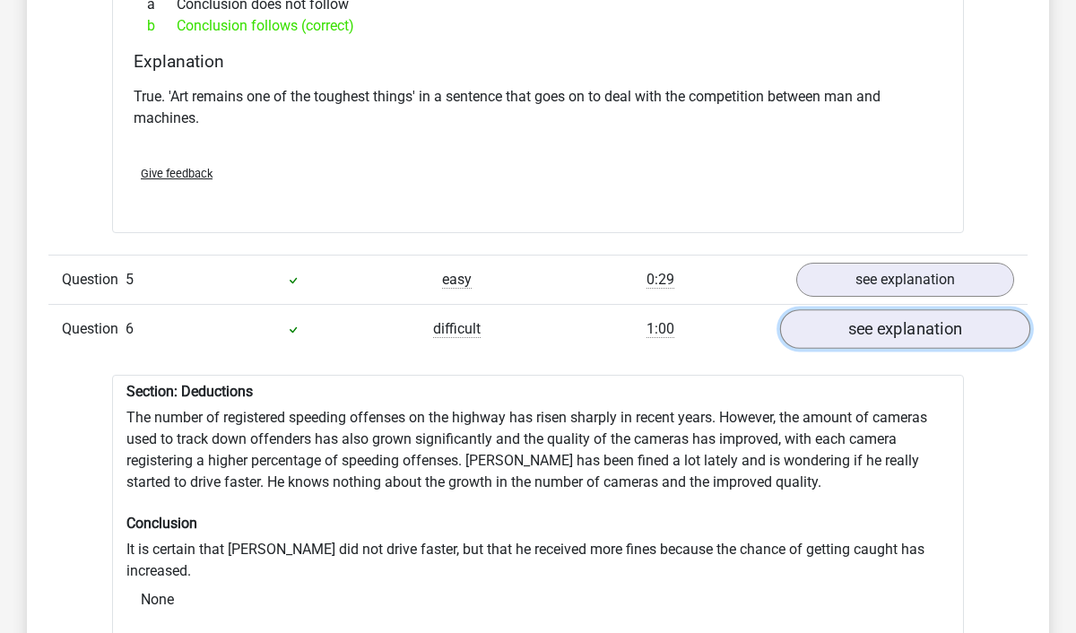
click at [853, 329] on link "see explanation" at bounding box center [905, 328] width 250 height 39
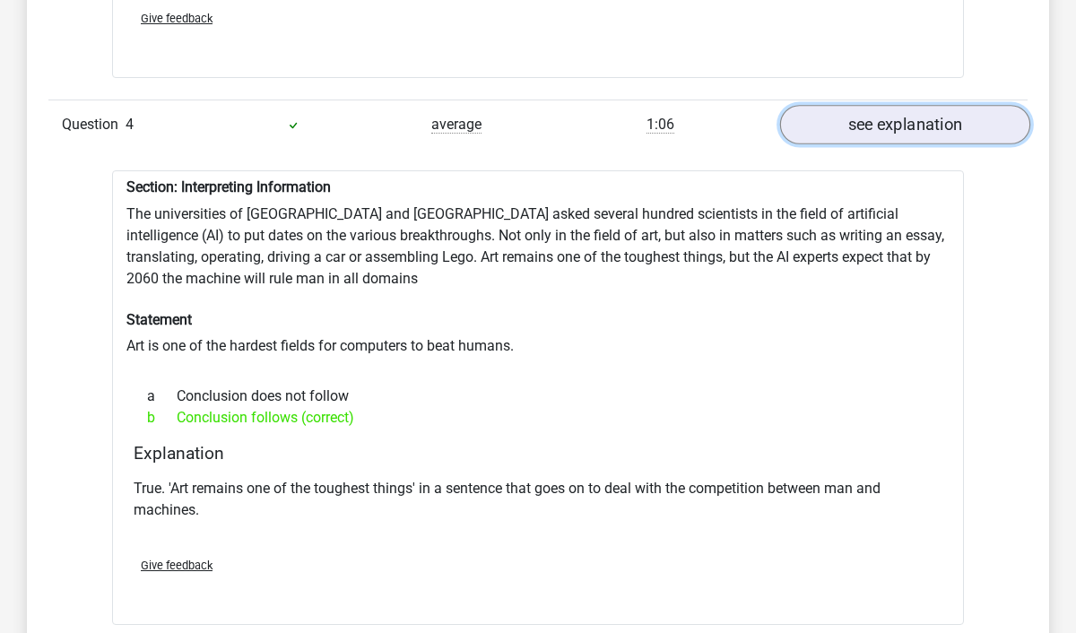
click at [887, 126] on link "see explanation" at bounding box center [905, 125] width 250 height 39
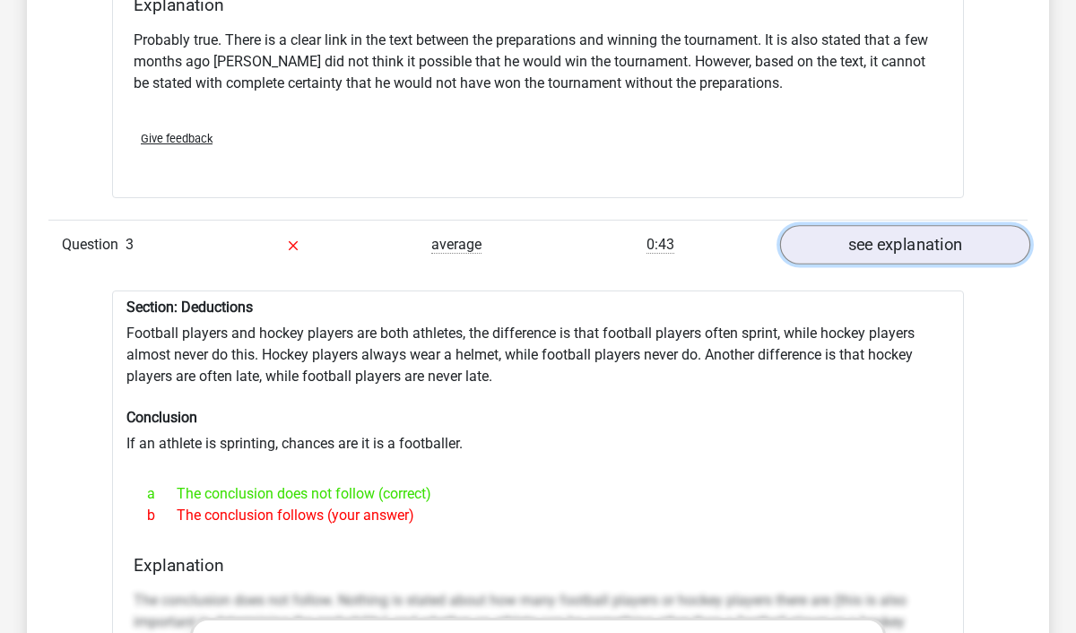
click at [896, 246] on link "see explanation" at bounding box center [905, 244] width 250 height 39
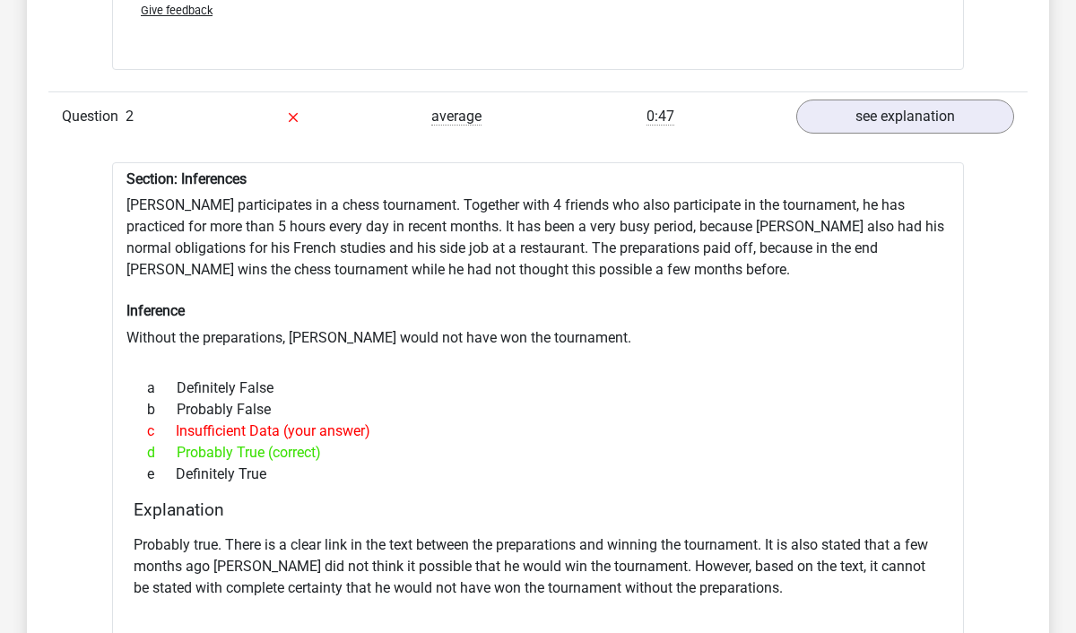
scroll to position [1918, 0]
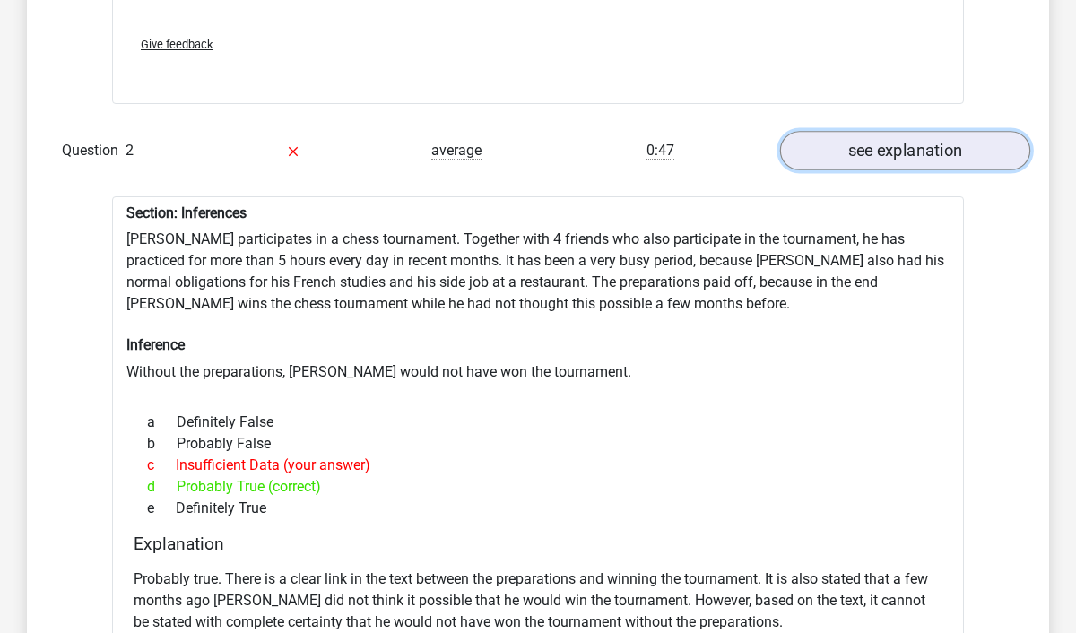
click at [903, 144] on link "see explanation" at bounding box center [905, 150] width 250 height 39
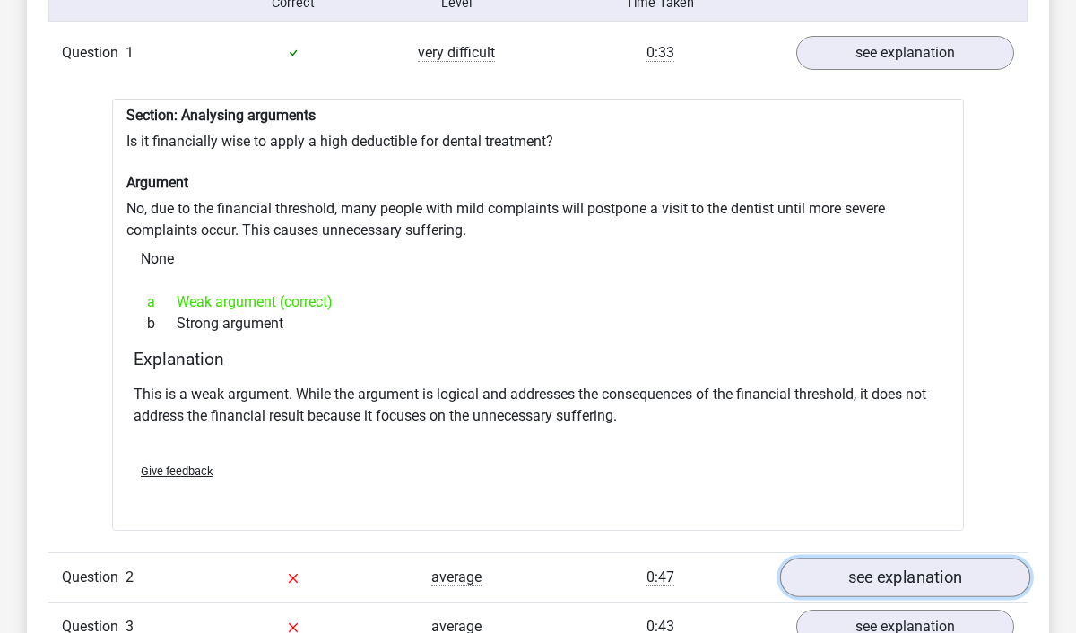
scroll to position [1361, 0]
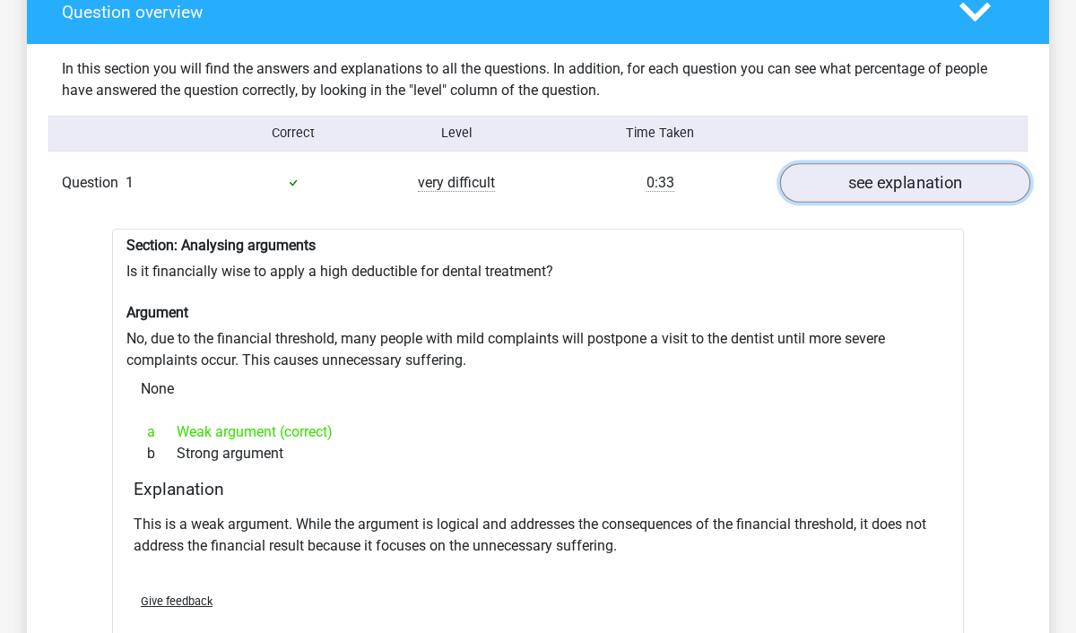
click at [903, 171] on link "see explanation" at bounding box center [905, 182] width 250 height 39
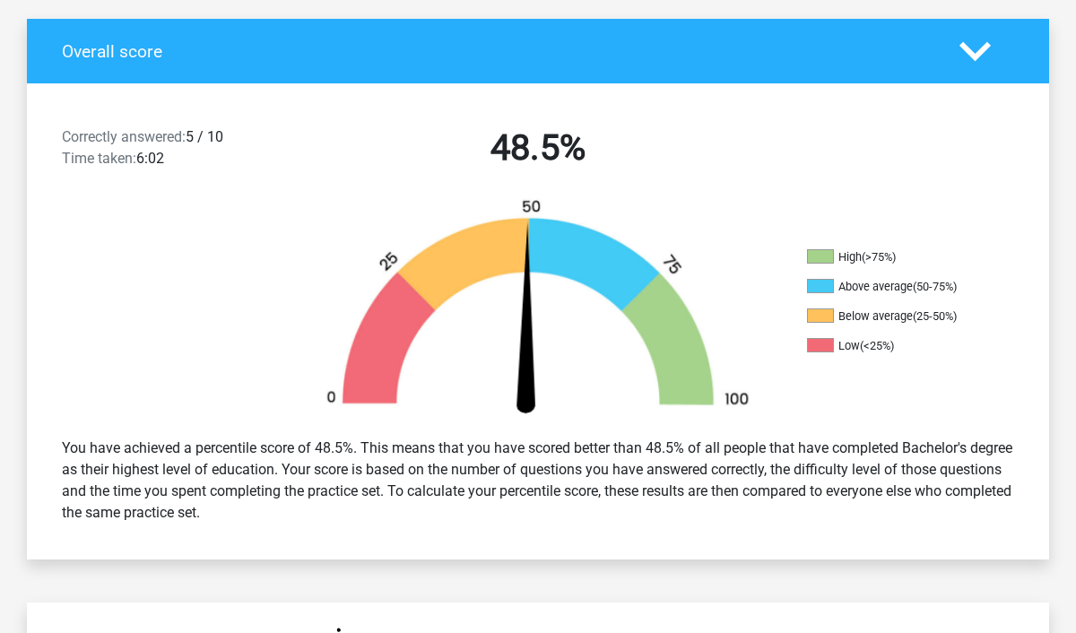
scroll to position [203, 0]
